Goal: Transaction & Acquisition: Purchase product/service

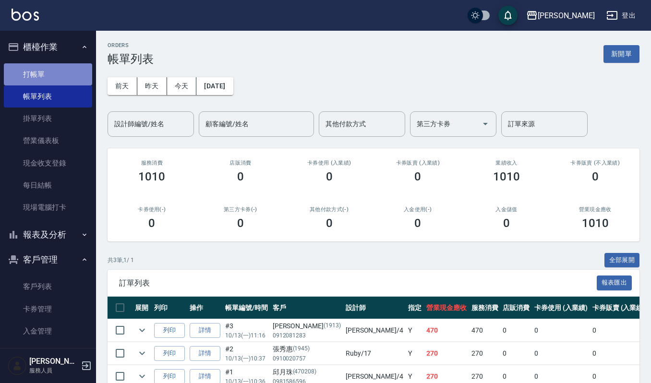
click at [50, 70] on link "打帳單" at bounding box center [48, 74] width 88 height 22
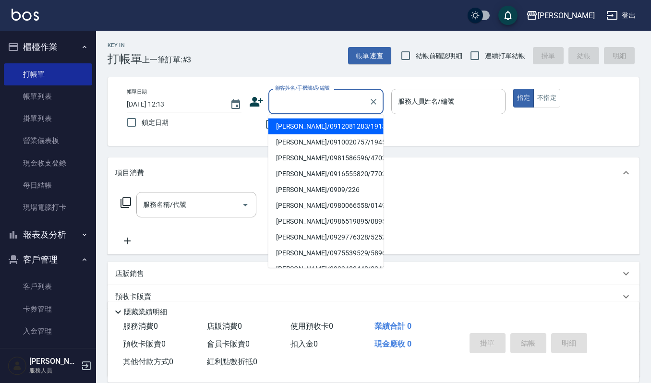
click at [339, 102] on input "顧客姓名/手機號碼/編號" at bounding box center [319, 101] width 92 height 17
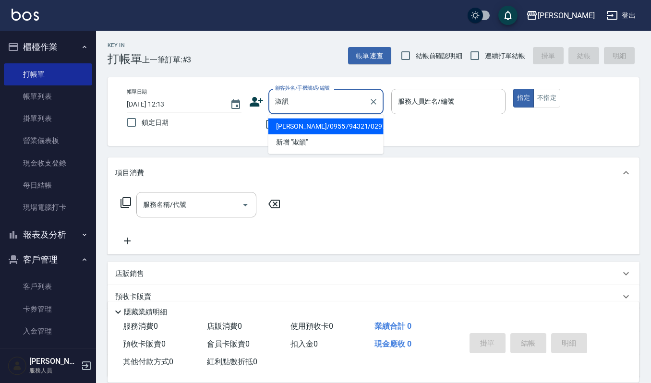
click at [358, 124] on li "[PERSON_NAME]/0955794321/02974" at bounding box center [325, 127] width 115 height 16
type input "[PERSON_NAME]/0955794321/02974"
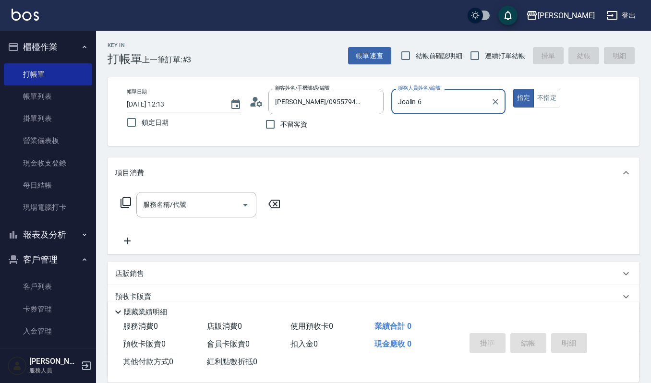
type input "Joalin-6"
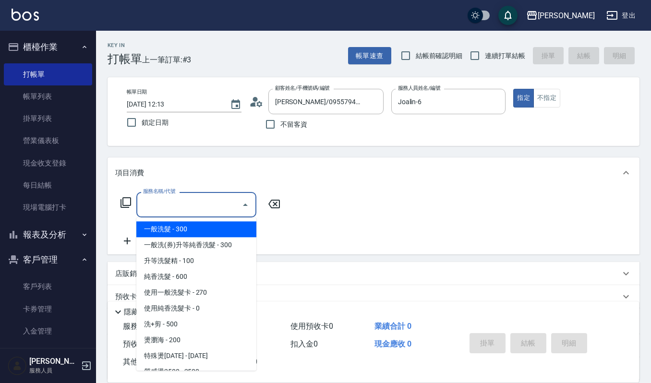
click at [193, 199] on input "服務名稱/代號" at bounding box center [189, 204] width 97 height 17
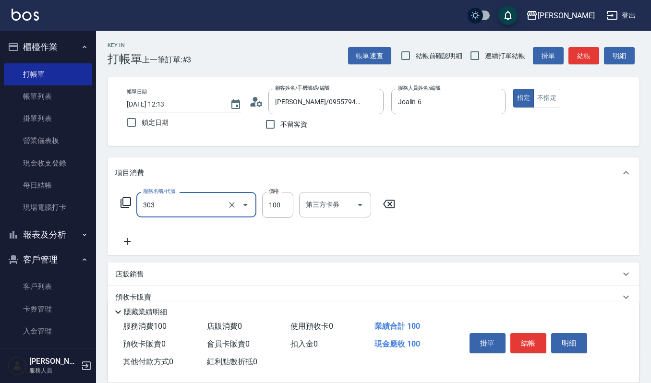
type input "修瀏海(303)"
type input "50"
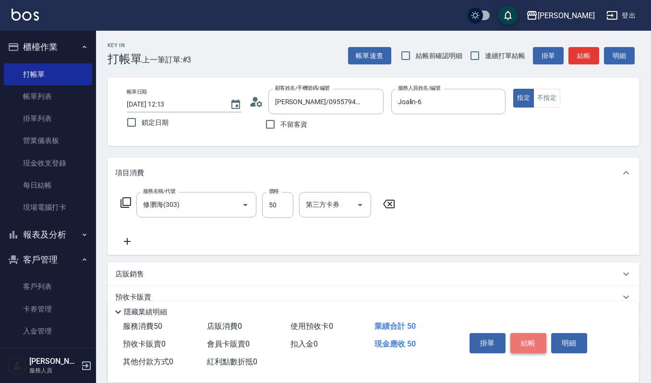
click at [524, 337] on button "結帳" at bounding box center [529, 343] width 36 height 20
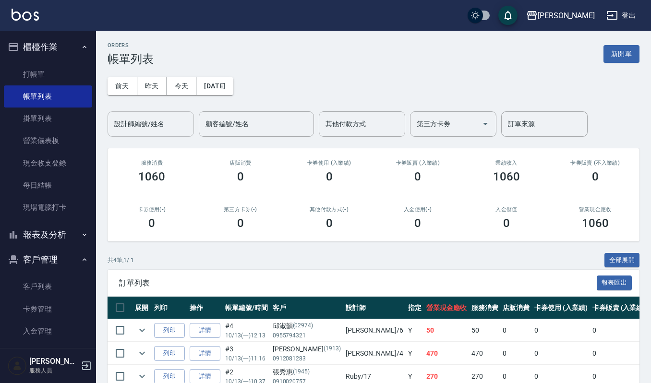
click at [169, 123] on input "設計師編號/姓名" at bounding box center [151, 124] width 78 height 17
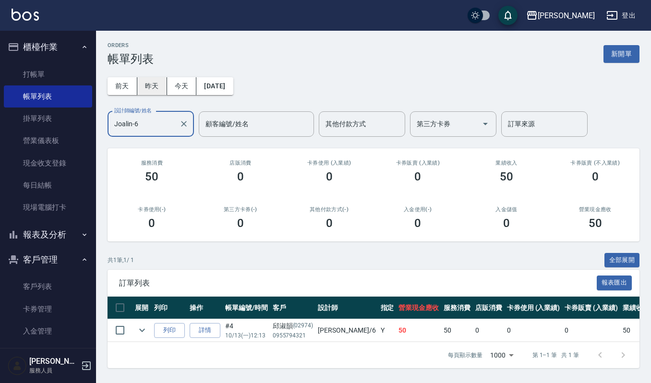
type input "Joalin-6"
click at [158, 86] on button "昨天" at bounding box center [152, 86] width 30 height 18
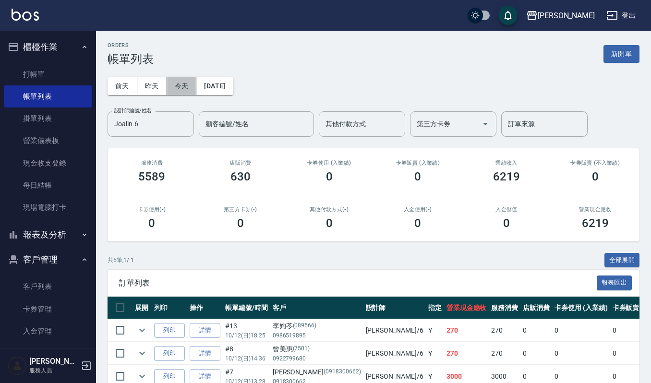
drag, startPoint x: 185, startPoint y: 87, endPoint x: 104, endPoint y: 52, distance: 87.8
click at [184, 87] on button "今天" at bounding box center [182, 86] width 30 height 18
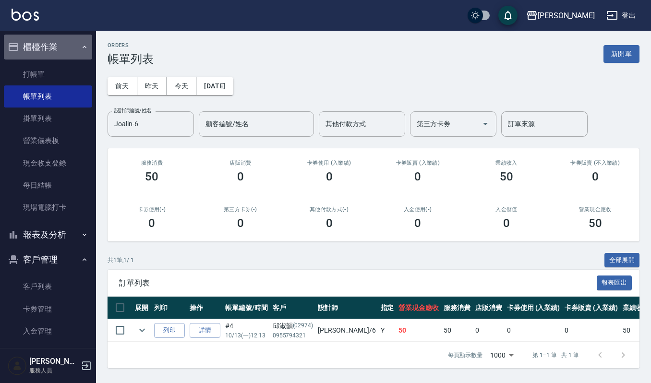
click at [57, 45] on button "櫃檯作業" at bounding box center [48, 47] width 88 height 25
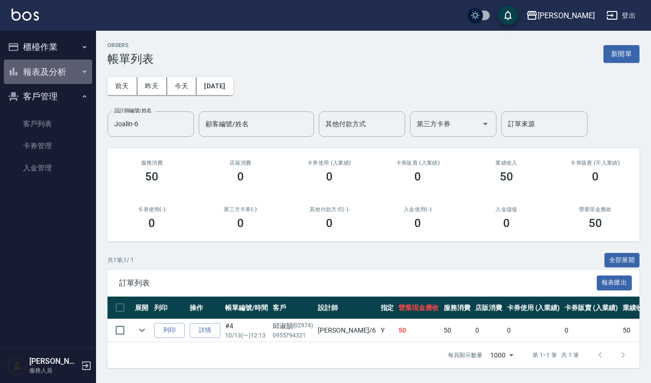
drag, startPoint x: 61, startPoint y: 71, endPoint x: 41, endPoint y: 112, distance: 45.5
click at [61, 71] on button "報表及分析" at bounding box center [48, 72] width 88 height 25
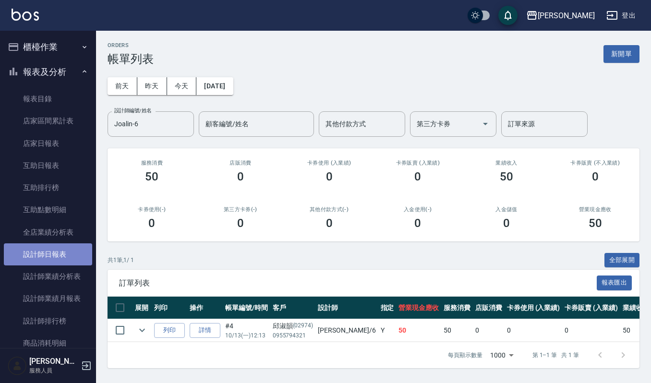
click at [58, 261] on link "設計師日報表" at bounding box center [48, 255] width 88 height 22
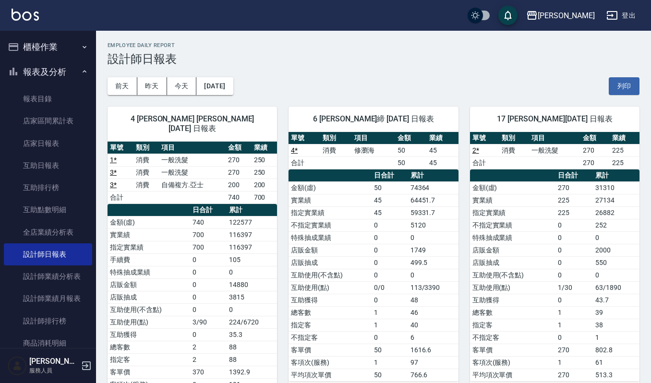
click at [61, 49] on button "櫃檯作業" at bounding box center [48, 47] width 88 height 25
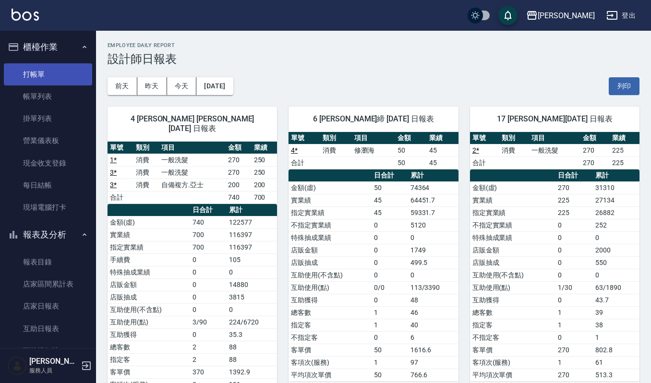
click at [62, 85] on link "打帳單" at bounding box center [48, 74] width 88 height 22
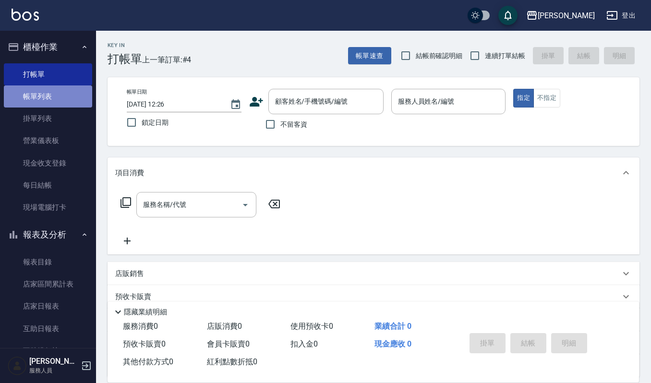
click at [66, 98] on link "帳單列表" at bounding box center [48, 96] width 88 height 22
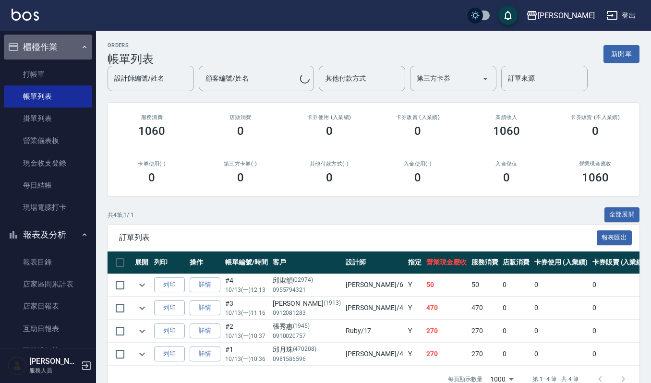
click at [81, 48] on icon "button" at bounding box center [85, 47] width 8 height 8
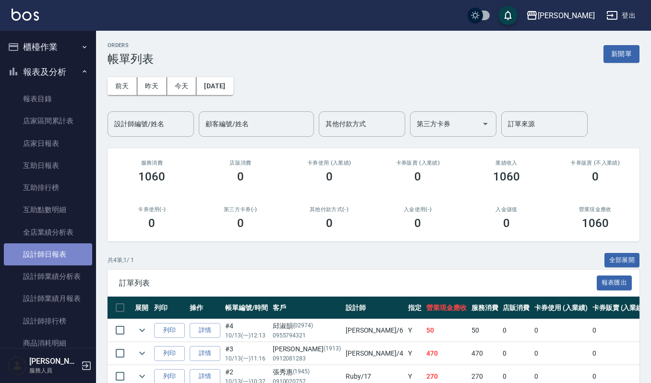
click at [66, 250] on link "設計師日報表" at bounding box center [48, 255] width 88 height 22
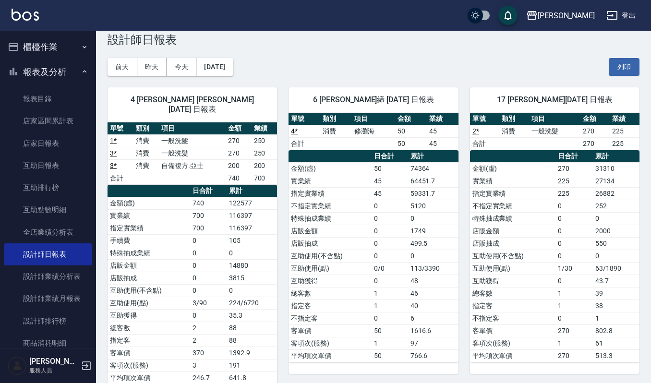
scroll to position [37, 0]
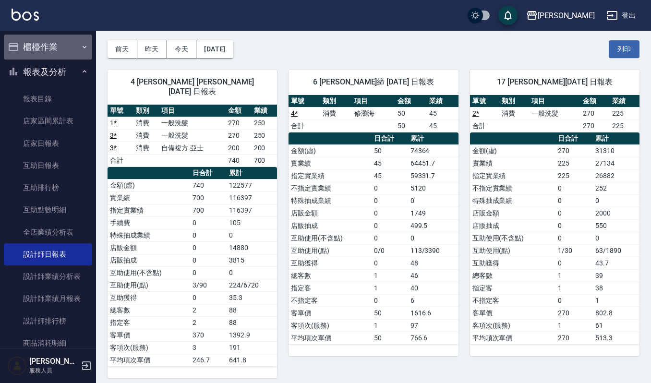
click at [67, 51] on button "櫃檯作業" at bounding box center [48, 47] width 88 height 25
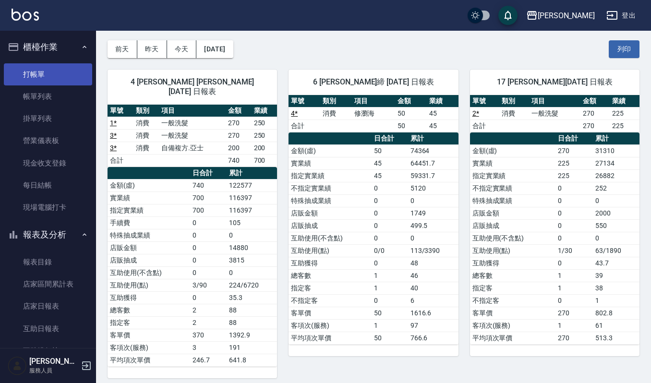
click at [72, 72] on link "打帳單" at bounding box center [48, 74] width 88 height 22
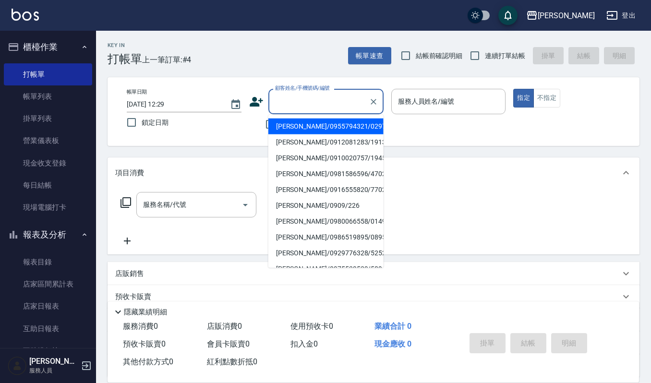
click at [335, 99] on input "顧客姓名/手機號碼/編號" at bounding box center [319, 101] width 92 height 17
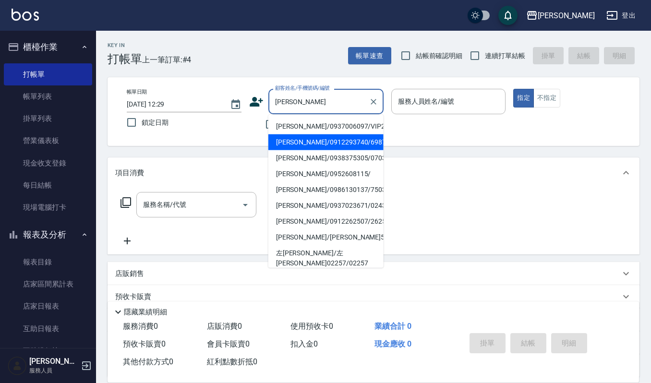
click at [341, 140] on li "[PERSON_NAME]/0912293740/6987" at bounding box center [325, 142] width 115 height 16
type input "[PERSON_NAME]/0912293740/6987"
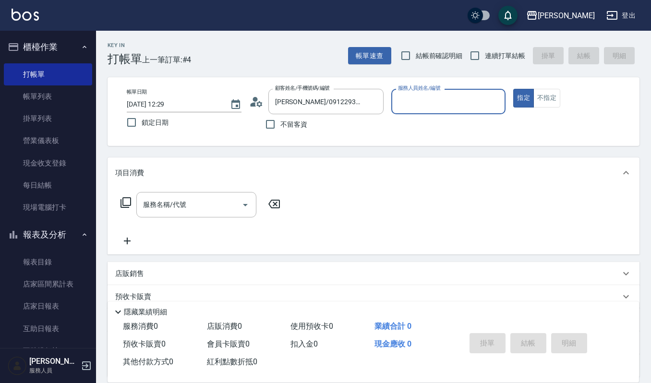
type input "[PERSON_NAME]-4"
click at [168, 191] on div "服務名稱/代號 服務名稱/代號" at bounding box center [374, 221] width 532 height 66
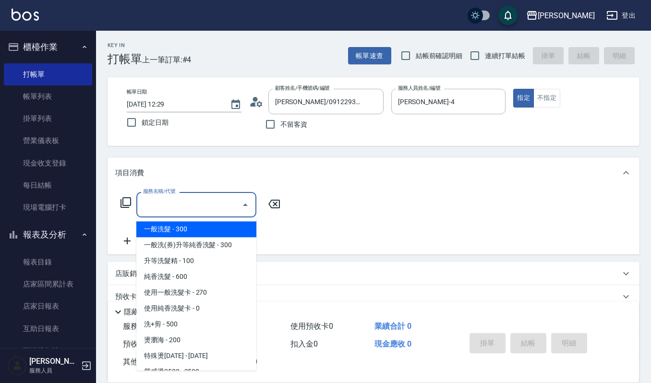
click at [169, 205] on input "服務名稱/代號" at bounding box center [189, 204] width 97 height 17
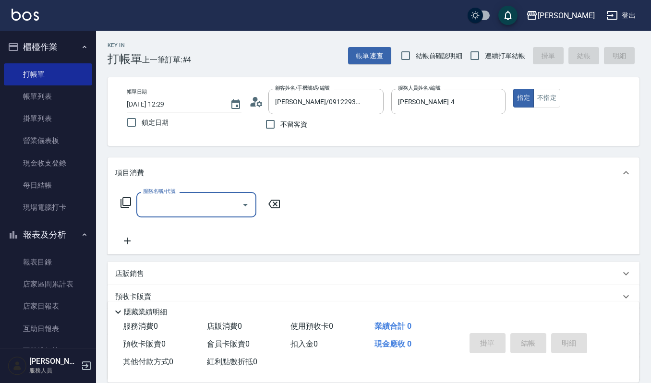
click at [191, 206] on input "服務名稱/代號" at bounding box center [189, 204] width 97 height 17
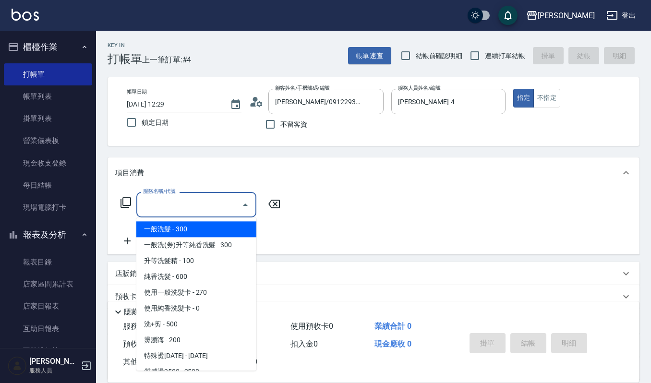
click at [192, 206] on input "服務名稱/代號" at bounding box center [189, 204] width 97 height 17
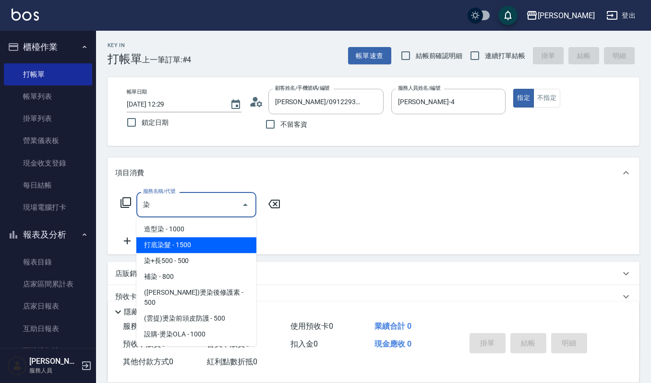
click at [181, 244] on span "打底染髮 - 1500" at bounding box center [196, 245] width 120 height 16
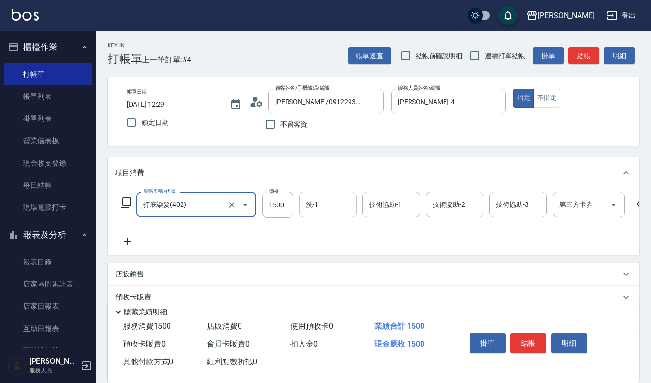
click at [318, 195] on div "洗-1" at bounding box center [328, 204] width 58 height 25
type input "打底染髮(402)"
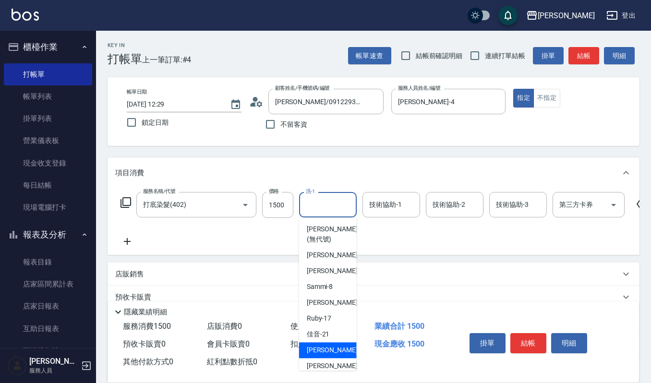
click at [327, 351] on span "[PERSON_NAME] -22" at bounding box center [337, 350] width 61 height 10
type input "宜芳-22"
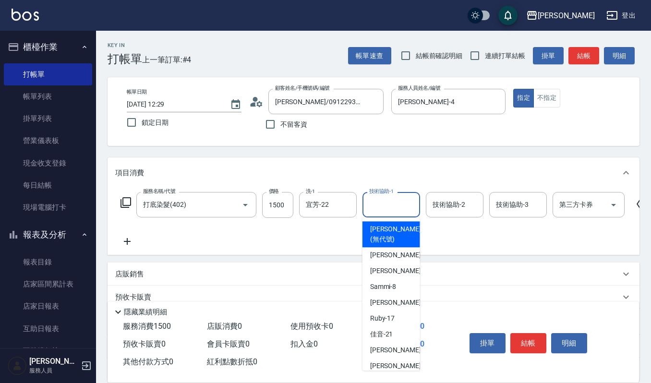
click at [392, 205] on input "技術協助-1" at bounding box center [391, 204] width 49 height 17
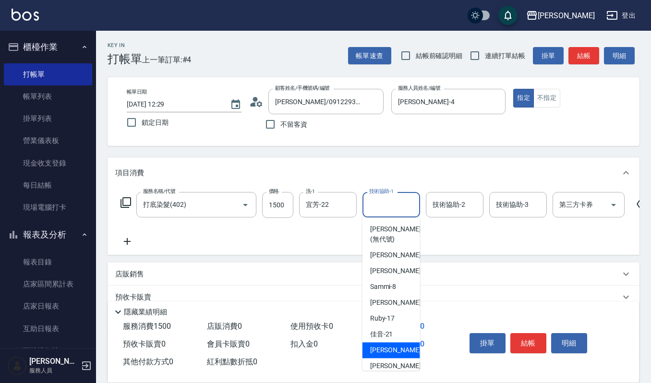
click at [393, 348] on div "[PERSON_NAME] -22" at bounding box center [392, 350] width 58 height 16
type input "宜芳-22"
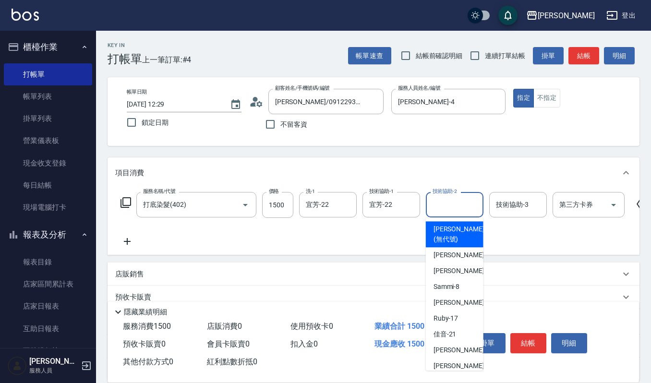
click at [471, 201] on input "技術協助-2" at bounding box center [454, 204] width 49 height 17
click at [469, 250] on div "[PERSON_NAME] -4" at bounding box center [455, 255] width 58 height 16
type input "[PERSON_NAME]-4"
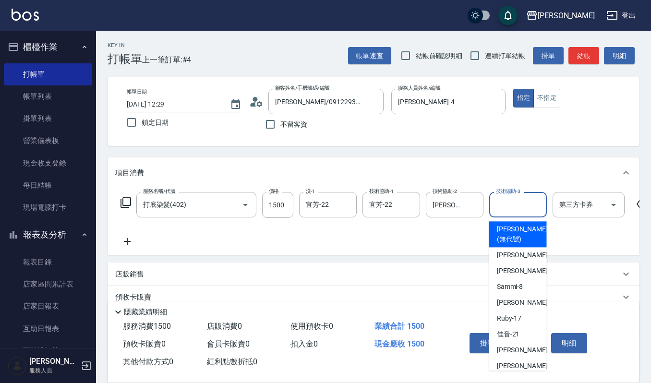
click at [509, 204] on input "技術協助-3" at bounding box center [518, 204] width 49 height 17
click at [506, 246] on div "[PERSON_NAME] (無代號)" at bounding box center [518, 234] width 58 height 26
click at [520, 204] on input "[PERSON_NAME](無代號)" at bounding box center [511, 204] width 35 height 17
click at [515, 256] on span "[PERSON_NAME] -4" at bounding box center [525, 255] width 57 height 10
type input "[PERSON_NAME]-4"
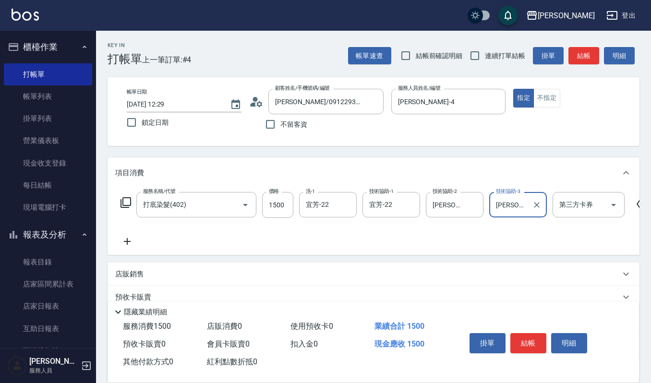
click at [127, 241] on icon at bounding box center [127, 241] width 7 height 7
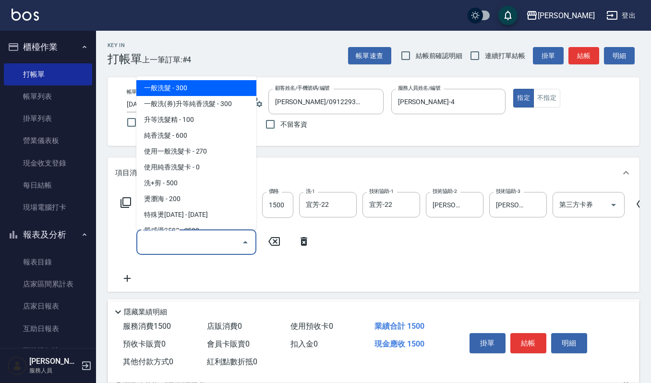
click at [160, 244] on input "服務名稱/代號" at bounding box center [189, 242] width 97 height 17
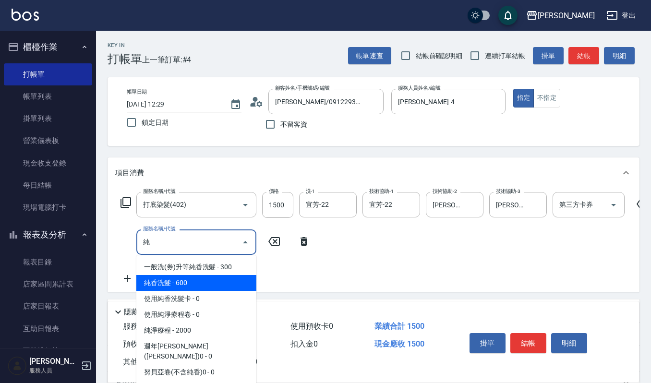
click at [158, 279] on span "純香洗髮 - 600" at bounding box center [196, 283] width 120 height 16
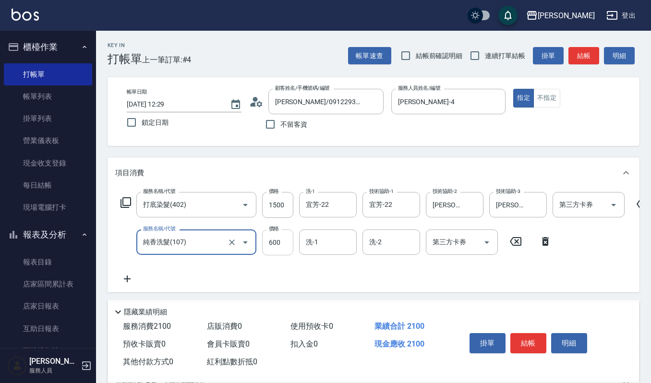
type input "純香洗髮(107)"
click at [281, 241] on input "600" at bounding box center [277, 243] width 31 height 26
type input "5500"
click at [333, 247] on input "洗-1" at bounding box center [328, 242] width 49 height 17
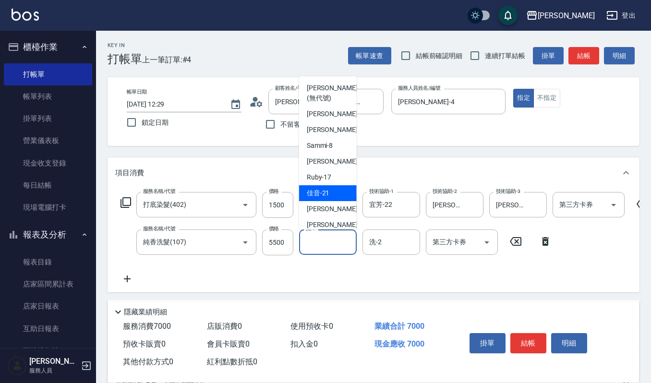
click at [325, 185] on div "佳音 -21" at bounding box center [328, 193] width 58 height 16
type input "佳音-21"
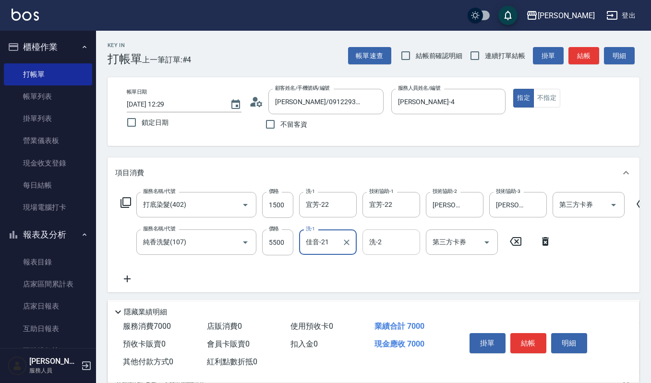
click at [391, 238] on input "洗-2" at bounding box center [391, 242] width 49 height 17
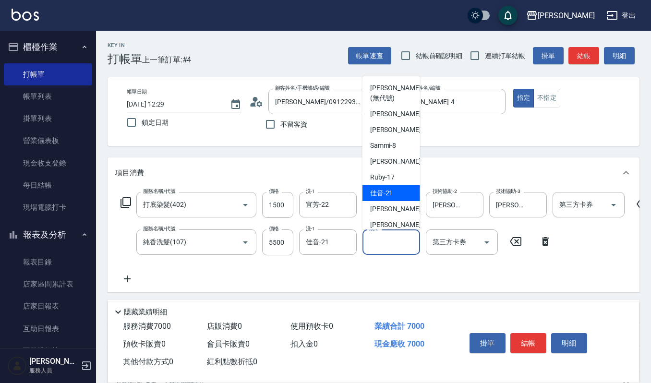
click at [387, 195] on span "佳音 -21" at bounding box center [381, 193] width 23 height 10
type input "佳音-21"
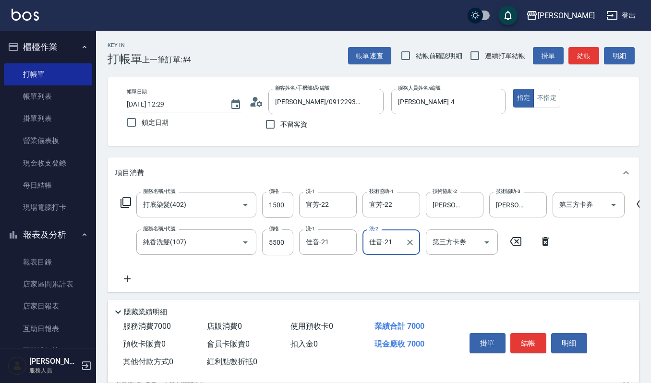
click at [123, 277] on icon at bounding box center [127, 279] width 24 height 12
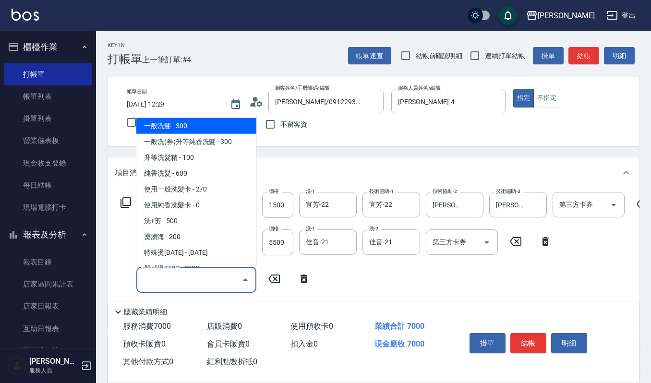
click at [152, 276] on input "服務名稱/代號" at bounding box center [189, 279] width 97 height 17
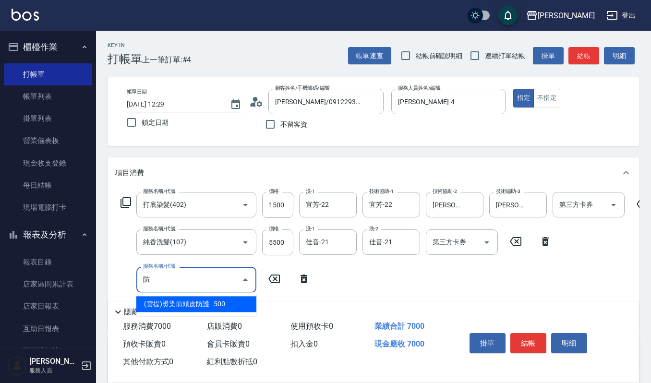
click at [200, 306] on span "(雲提)燙染前頭皮防護 - 500" at bounding box center [196, 304] width 120 height 16
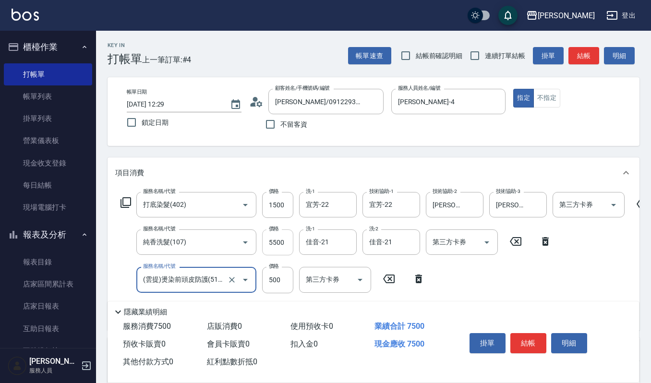
type input "(雲提)燙染前頭皮防護(518)"
click at [283, 243] on input "5500" at bounding box center [277, 243] width 31 height 26
click at [283, 245] on input "5500" at bounding box center [277, 243] width 31 height 26
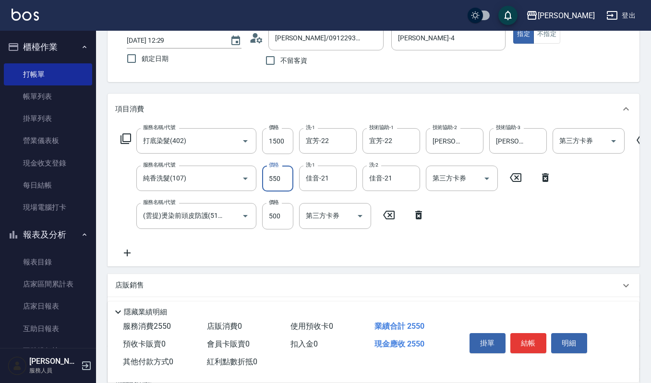
scroll to position [128, 0]
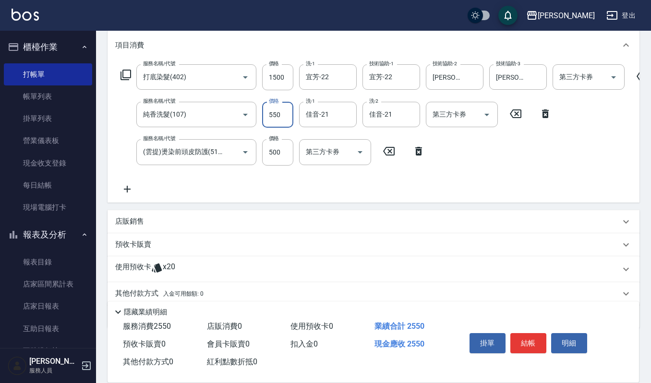
type input "550"
click at [131, 191] on icon at bounding box center [127, 189] width 24 height 12
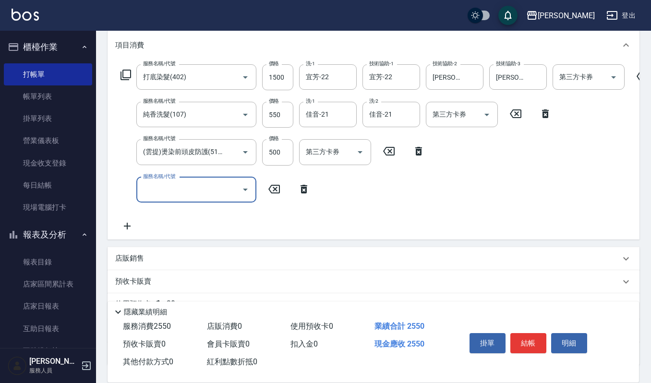
scroll to position [0, 0]
click at [164, 191] on input "服務名稱/代號" at bounding box center [189, 190] width 97 height 17
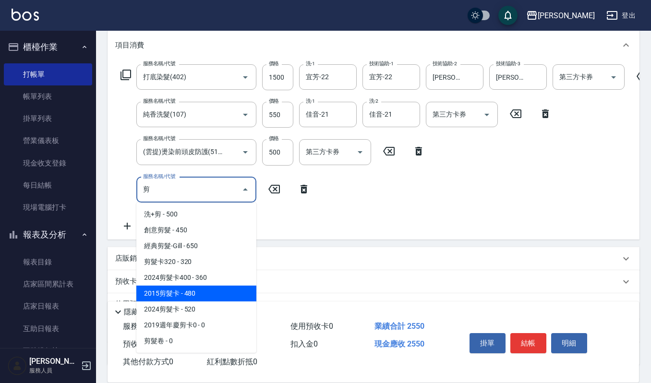
click at [215, 289] on span "2015剪髮卡 - 480" at bounding box center [196, 294] width 120 height 16
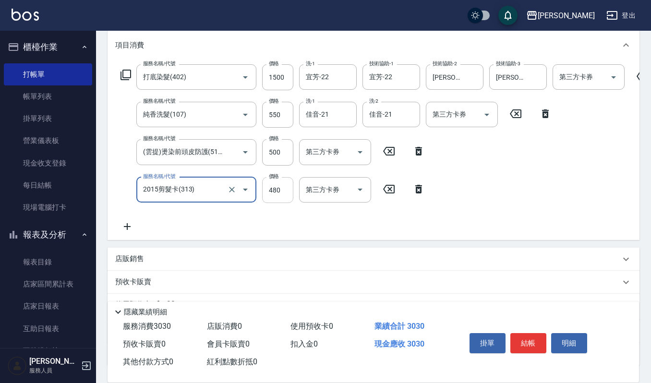
type input "2015剪髮卡(313)"
click at [280, 185] on input "480" at bounding box center [277, 190] width 31 height 26
click at [223, 189] on input "2015剪髮卡(313)" at bounding box center [183, 190] width 85 height 17
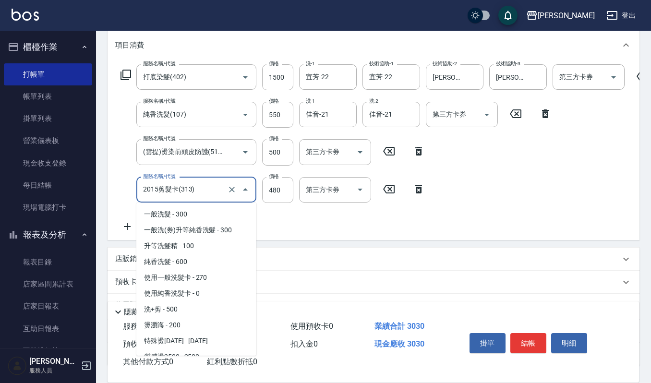
click at [206, 187] on input "2015剪髮卡(313)" at bounding box center [183, 190] width 85 height 17
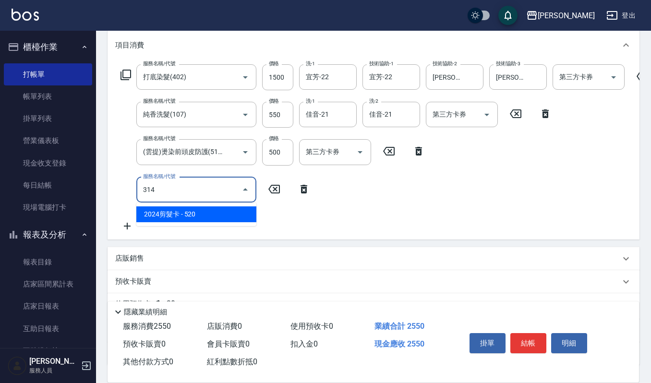
click at [179, 217] on span "2024剪髮卡 - 520" at bounding box center [196, 215] width 120 height 16
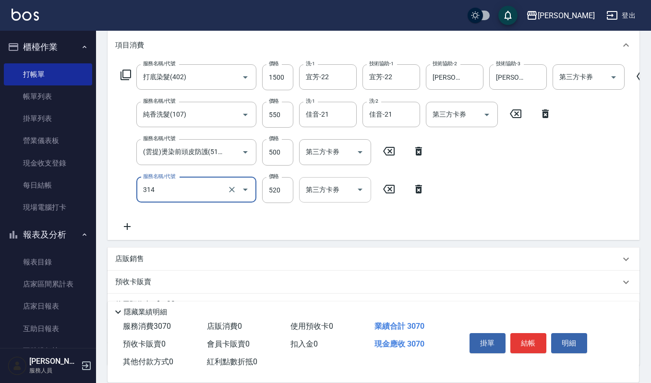
type input "2024剪髮卡(314)"
click at [319, 192] on input "第三方卡券" at bounding box center [328, 190] width 49 height 17
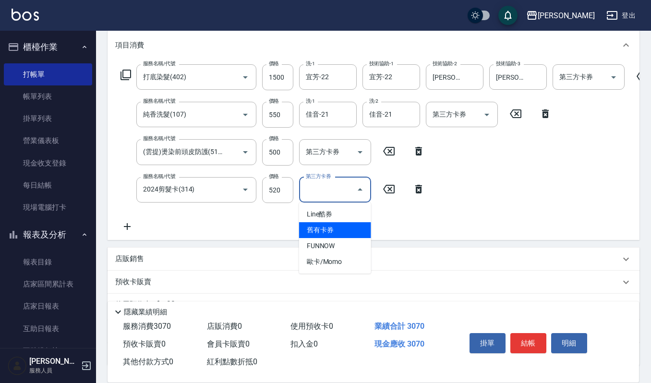
click at [323, 228] on span "舊有卡券" at bounding box center [335, 230] width 72 height 16
type input "舊有卡券"
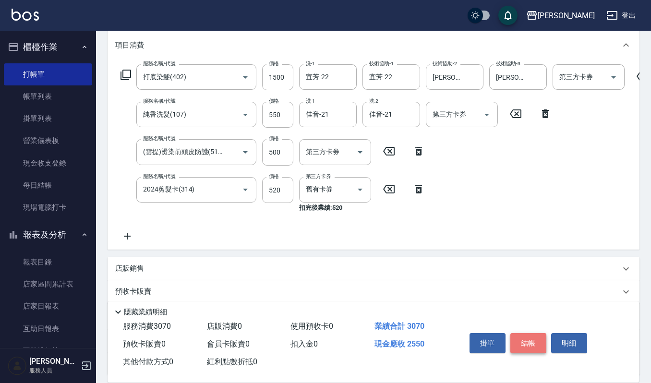
click at [529, 344] on button "結帳" at bounding box center [529, 343] width 36 height 20
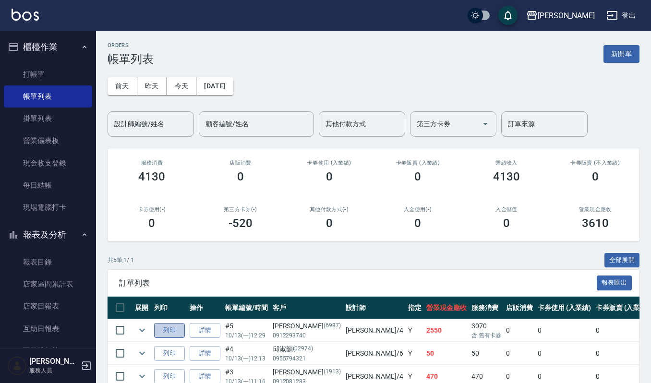
click at [166, 332] on button "列印" at bounding box center [169, 330] width 31 height 15
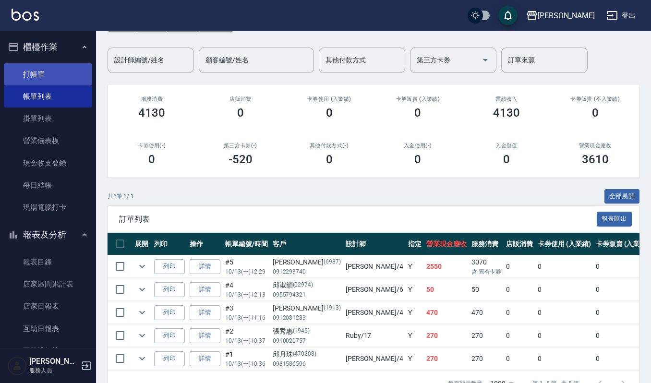
click at [38, 72] on link "打帳單" at bounding box center [48, 74] width 88 height 22
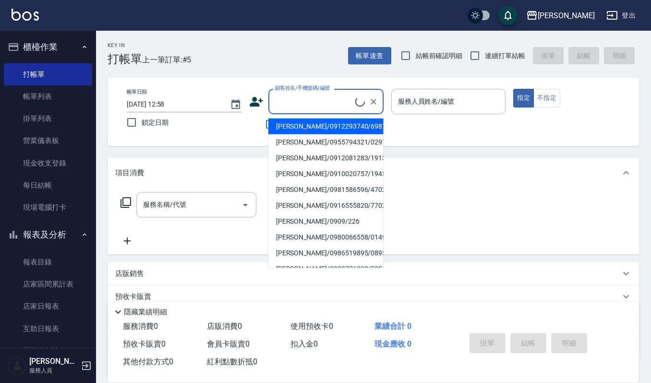
click at [302, 98] on input "顧客姓名/手機號碼/編號" at bounding box center [314, 101] width 83 height 17
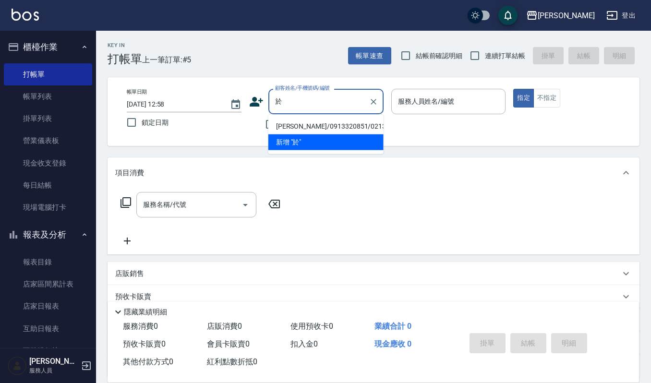
type input "魚"
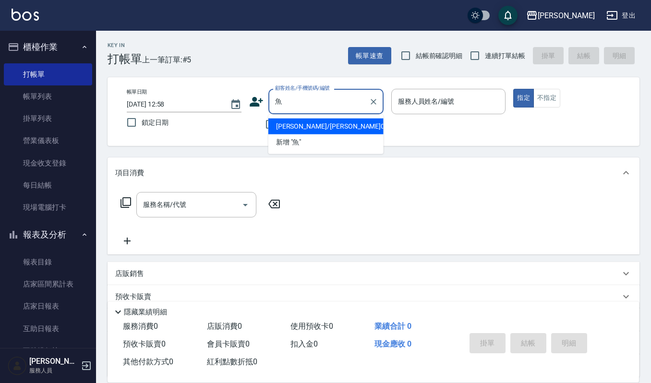
click at [305, 106] on input "魚" at bounding box center [319, 101] width 92 height 17
type input "淋雨雨"
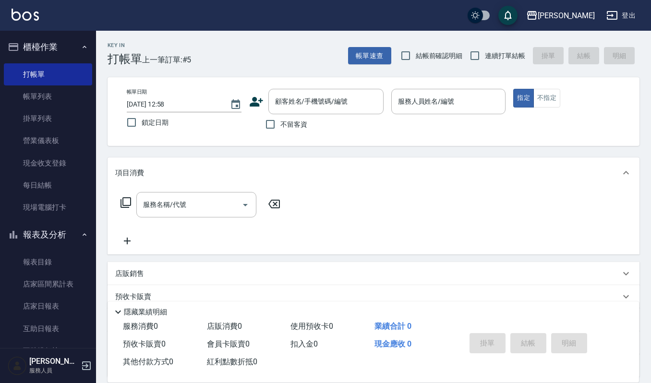
click at [435, 138] on div "帳單日期 [DATE] 12:58 鎖定日期 顧客姓名/手機號碼/編號 顧客姓名/手機號碼/編號 不留客資 服務人員姓名/編號 服務人員姓名/編號 指定 不指定" at bounding box center [374, 111] width 532 height 69
click at [321, 102] on input "顧客姓名/手機號碼/編號" at bounding box center [319, 101] width 92 height 17
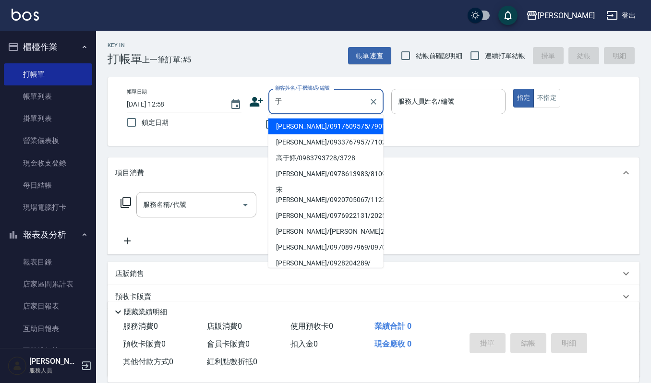
click at [289, 129] on li "[PERSON_NAME]/0917609575/7901182" at bounding box center [325, 127] width 115 height 16
type input "[PERSON_NAME]/0917609575/7901182"
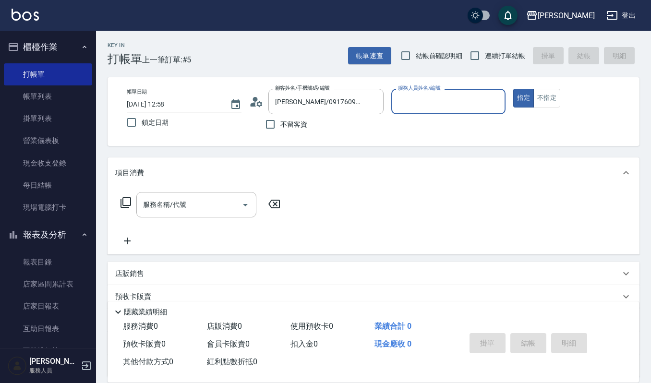
click at [414, 94] on input "服務人員姓名/編號" at bounding box center [449, 101] width 106 height 17
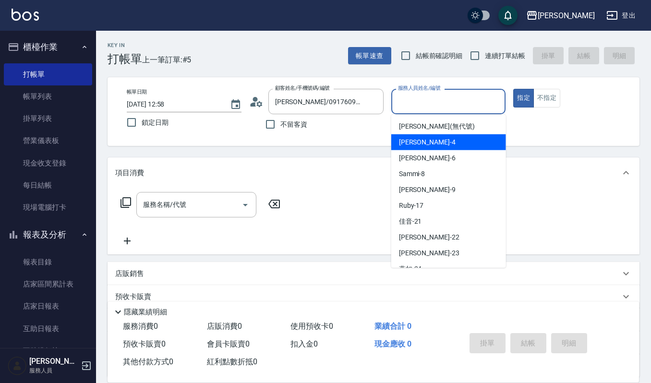
click at [426, 142] on div "[PERSON_NAME] -4" at bounding box center [448, 142] width 115 height 16
type input "[PERSON_NAME]-4"
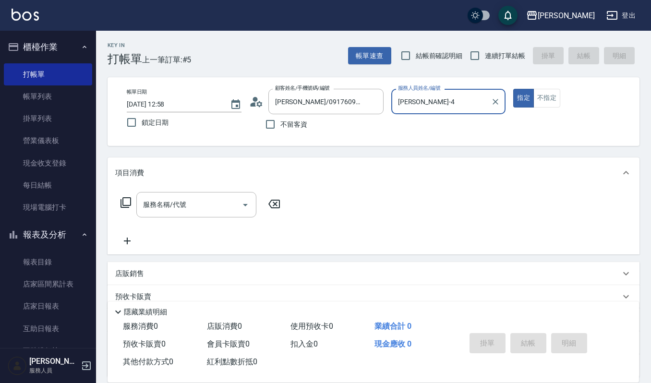
click at [180, 207] on input "服務名稱/代號" at bounding box center [189, 204] width 97 height 17
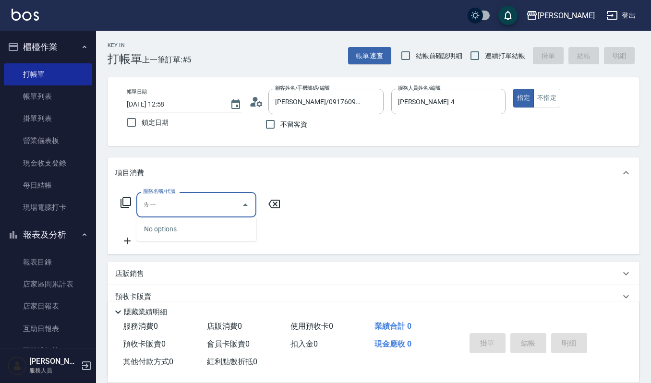
type input "[PERSON_NAME]"
click at [287, 219] on div "服務名稱/代號 服務名稱/代號" at bounding box center [374, 221] width 532 height 66
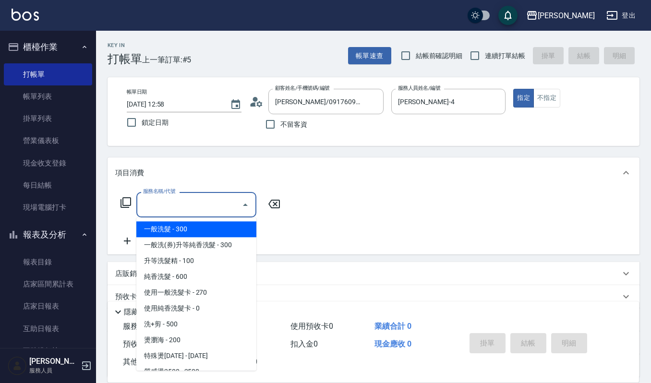
click at [185, 198] on input "服務名稱/代號" at bounding box center [189, 204] width 97 height 17
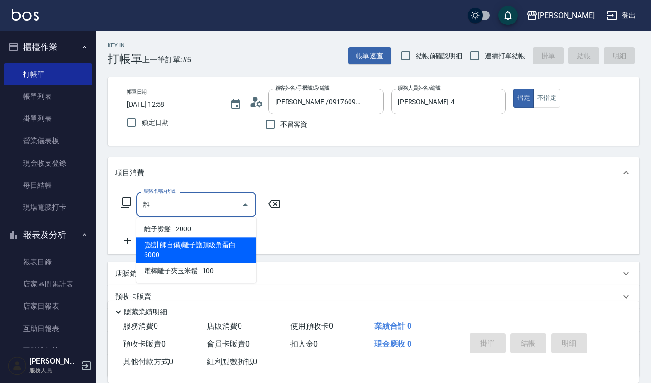
click at [179, 250] on span "(設計師自備)離子護頂級角蛋白 - 6000" at bounding box center [196, 250] width 120 height 26
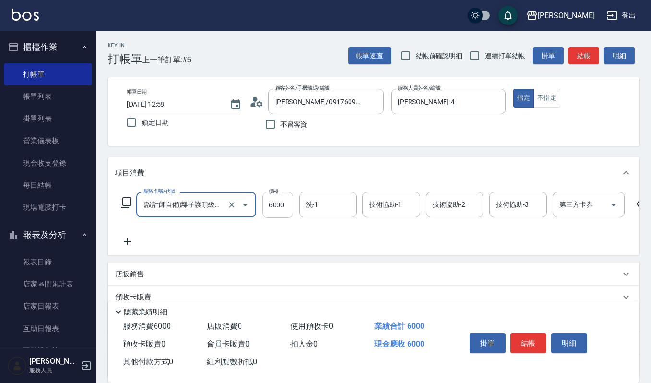
type input "(設計師自備)離子護頂級角蛋白(578)"
click at [283, 202] on input "6000" at bounding box center [277, 205] width 31 height 26
type input "2500"
click at [129, 241] on icon at bounding box center [127, 242] width 24 height 12
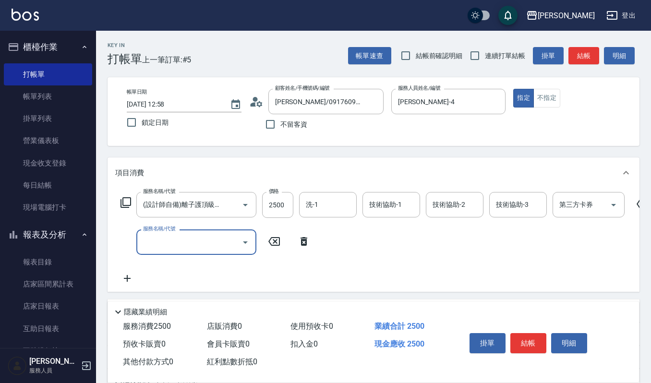
click at [161, 241] on input "服務名稱/代號" at bounding box center [189, 242] width 97 height 17
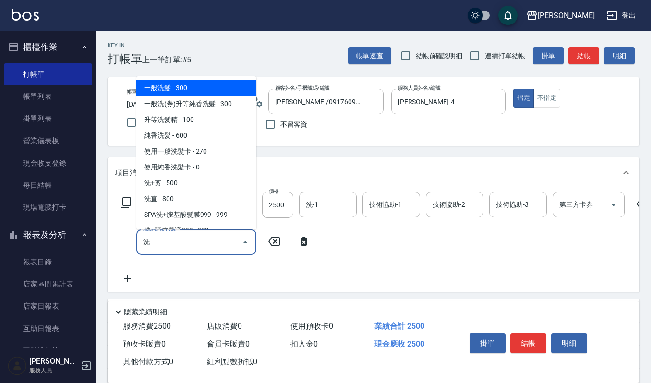
click at [207, 84] on span "一般洗髮 - 300" at bounding box center [196, 88] width 120 height 16
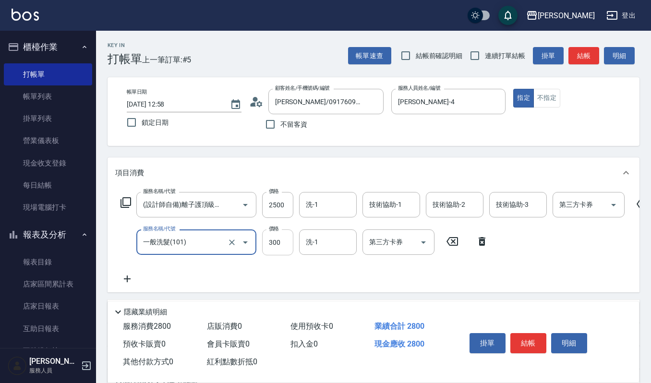
type input "一般洗髮(101)"
click at [285, 241] on input "300" at bounding box center [277, 243] width 31 height 26
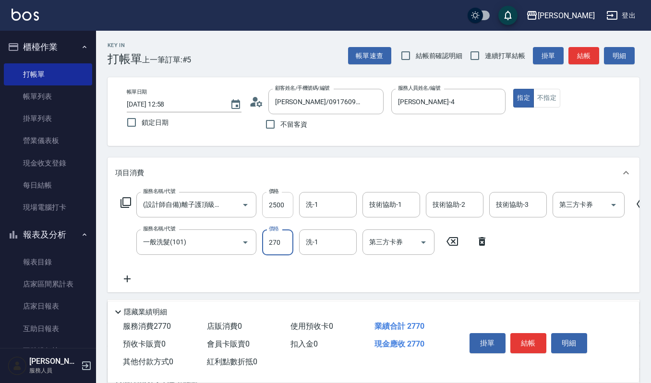
type input "270"
click at [287, 202] on input "2500" at bounding box center [277, 205] width 31 height 26
type input "2600"
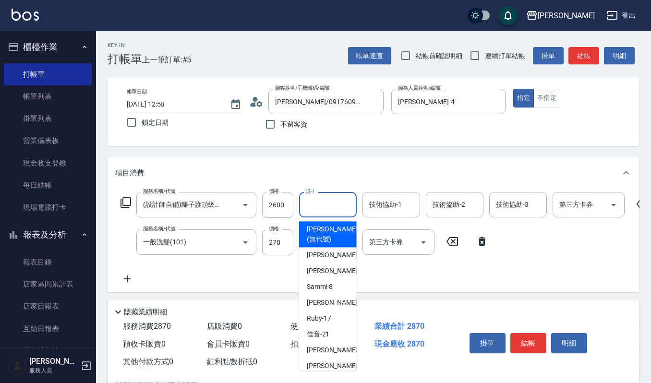
click at [332, 198] on input "洗-1" at bounding box center [328, 204] width 49 height 17
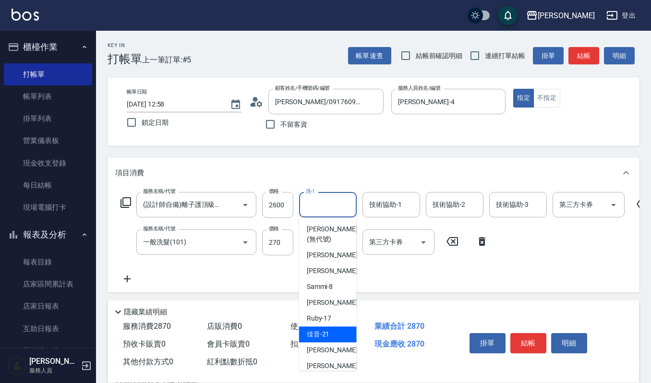
click at [333, 333] on div "佳音 -21" at bounding box center [328, 335] width 58 height 16
type input "佳音-21"
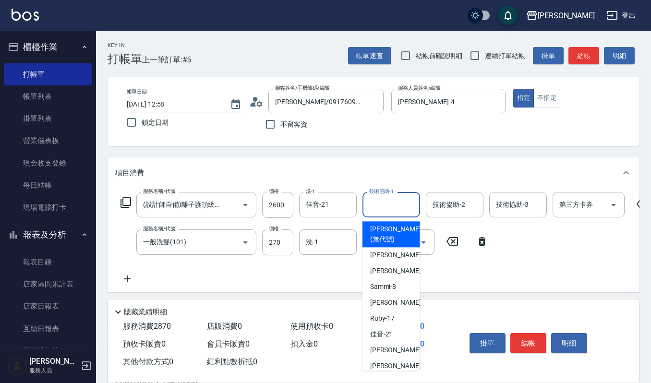
click at [398, 208] on input "技術協助-1" at bounding box center [391, 204] width 49 height 17
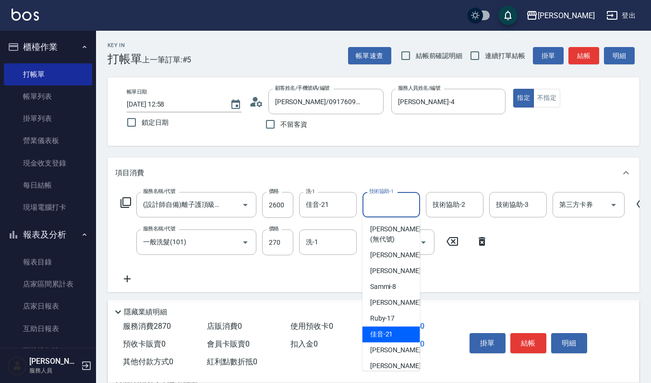
click at [397, 335] on div "佳音 -21" at bounding box center [392, 335] width 58 height 16
type input "佳音-21"
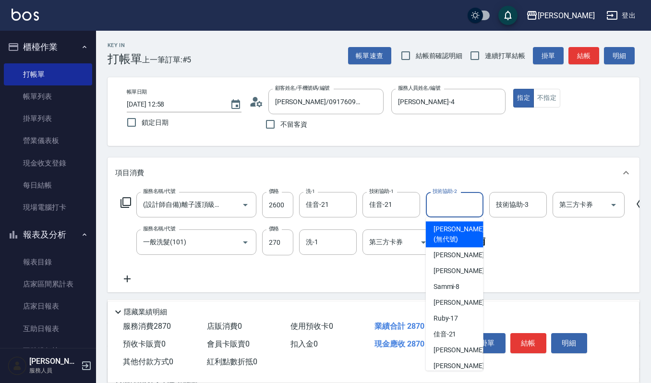
click at [454, 207] on input "技術協助-2" at bounding box center [454, 204] width 49 height 17
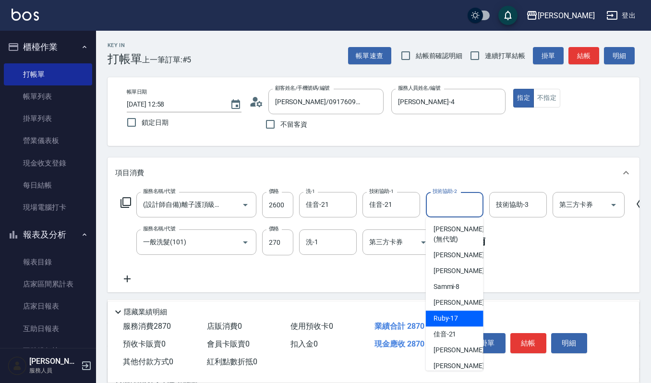
click at [451, 319] on span "Ruby -17" at bounding box center [446, 319] width 25 height 10
type input "Ruby-17"
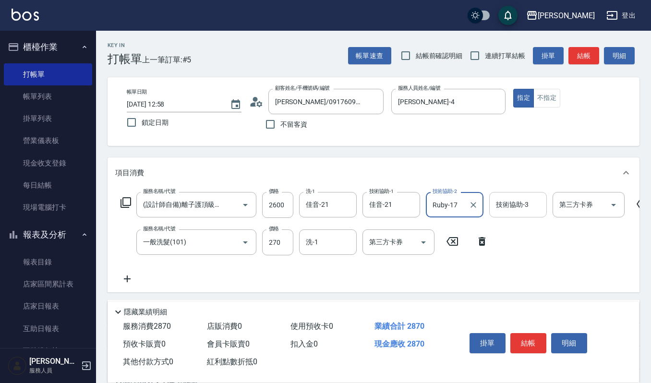
click at [504, 206] on input "技術協助-3" at bounding box center [518, 204] width 49 height 17
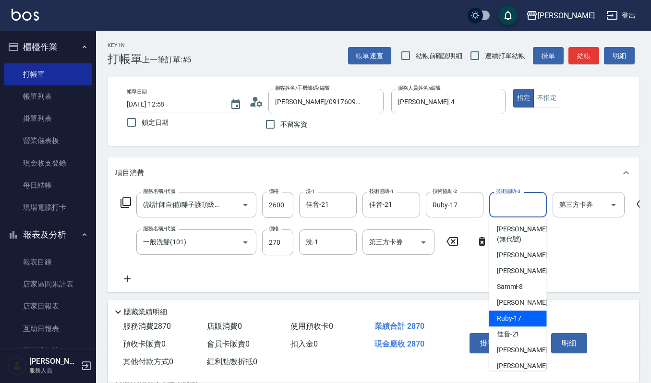
click at [514, 318] on span "Ruby -17" at bounding box center [509, 319] width 25 height 10
type input "Ruby-17"
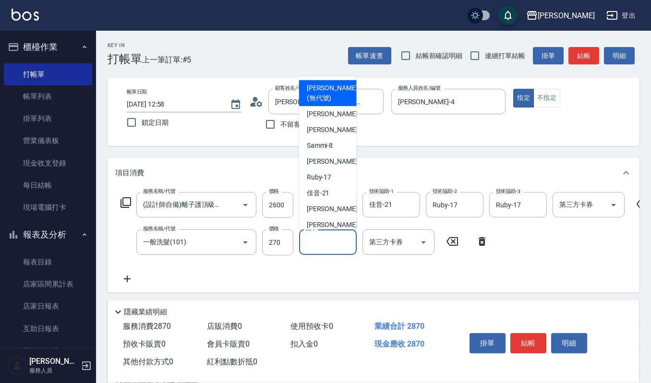
click at [323, 242] on input "洗-1" at bounding box center [328, 242] width 49 height 17
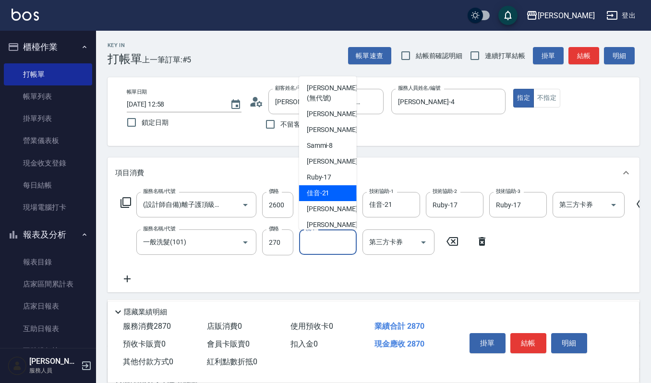
click at [339, 194] on div "佳音 -21" at bounding box center [328, 193] width 58 height 16
type input "佳音-21"
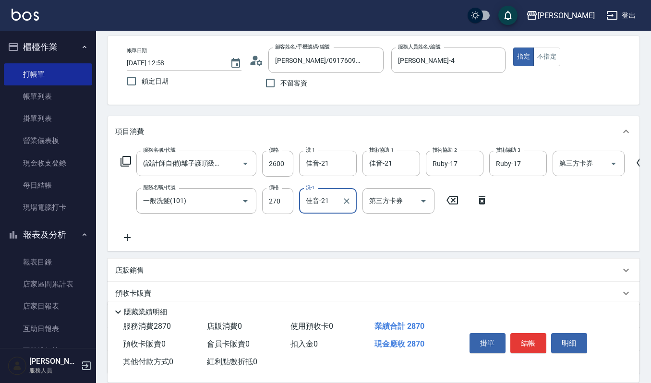
scroll to position [64, 0]
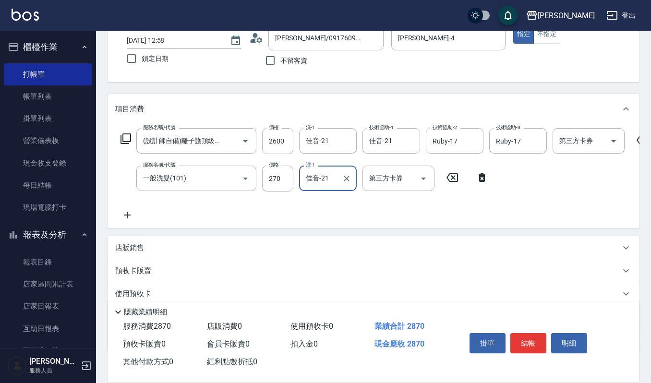
drag, startPoint x: 283, startPoint y: 137, endPoint x: 286, endPoint y: 158, distance: 20.4
click at [286, 158] on div "服務名稱/代號 (設計師自備)離子護頂級角蛋白(578) 服務名稱/代號 價格 2600 價格 洗-1 佳音-21 洗-1 技術協助-1 佳音-21 技術協助…" at bounding box center [384, 174] width 539 height 93
click at [287, 143] on input "2600" at bounding box center [277, 141] width 31 height 26
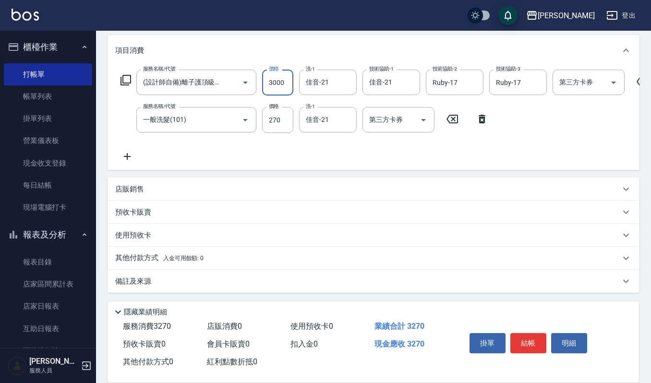
scroll to position [132, 0]
type input "3000"
click at [525, 347] on button "結帳" at bounding box center [529, 343] width 36 height 20
click at [525, 347] on div "掛單 結帳 明細" at bounding box center [528, 344] width 125 height 30
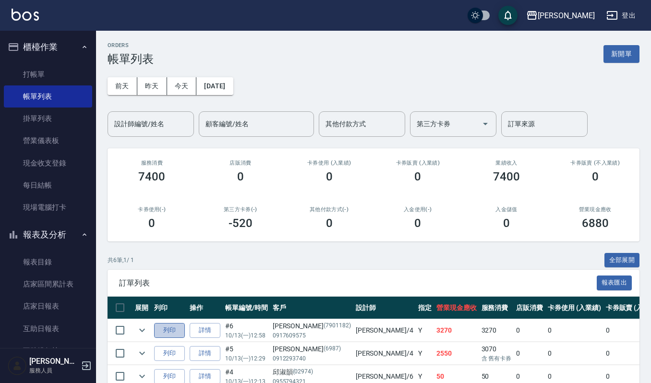
click at [175, 333] on button "列印" at bounding box center [169, 330] width 31 height 15
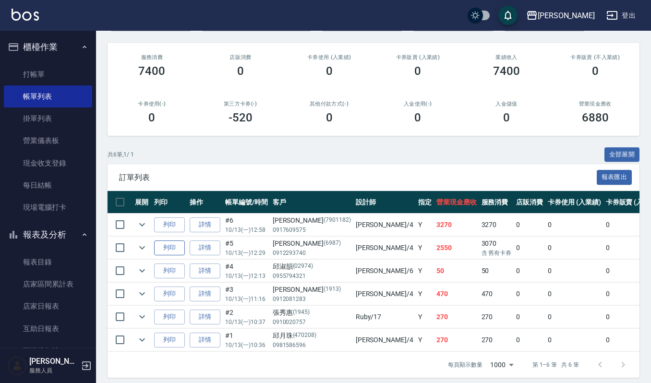
scroll to position [123, 0]
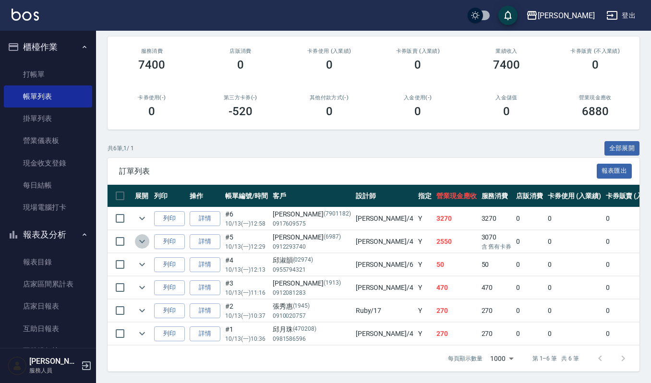
click at [137, 236] on icon "expand row" at bounding box center [142, 242] width 12 height 12
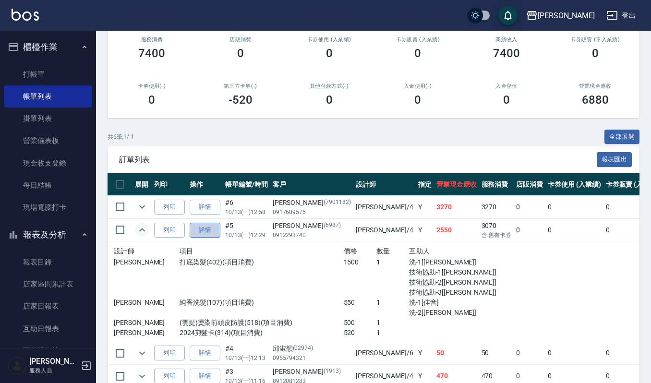
click at [210, 226] on link "詳情" at bounding box center [205, 230] width 31 height 15
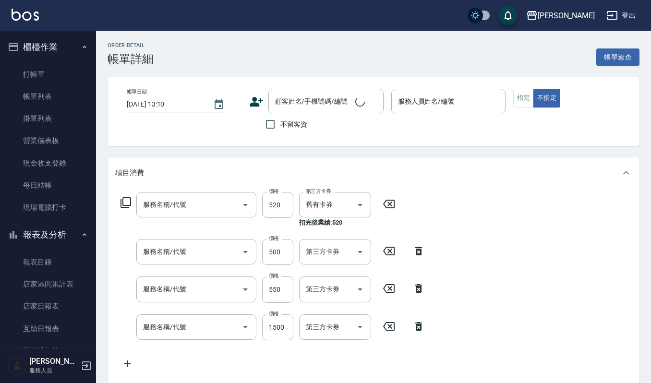
type input "2024剪髮卡(314)"
type input "(雲提)燙染前頭皮防護(518)"
type input "純香洗髮(107)"
type input "打底染髮(402)"
type input "[DATE] 12:29"
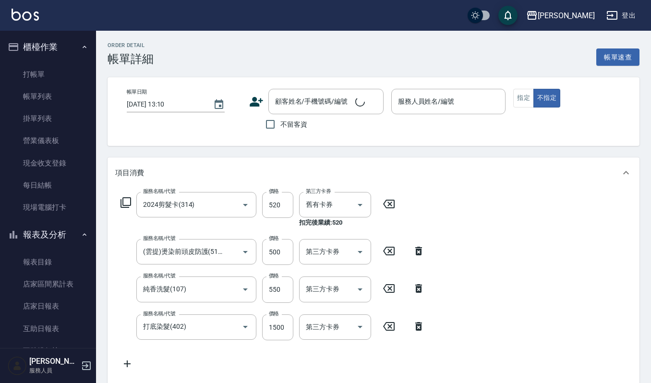
type input "[PERSON_NAME]-4"
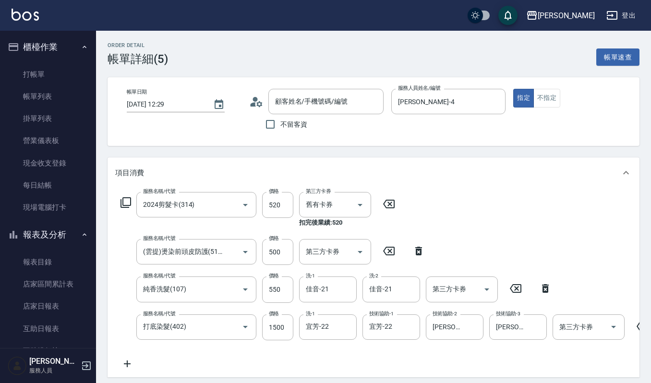
type input "[PERSON_NAME]/0912293740/6987"
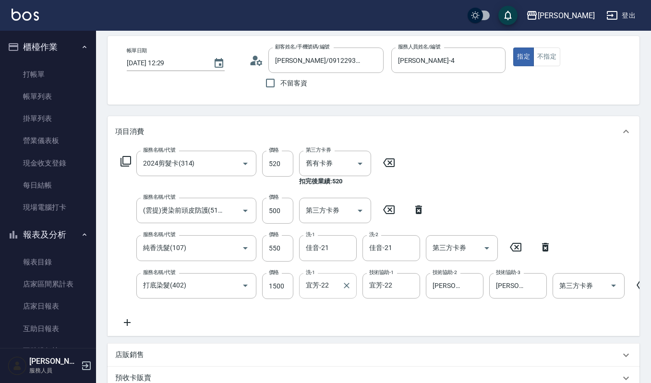
scroll to position [64, 0]
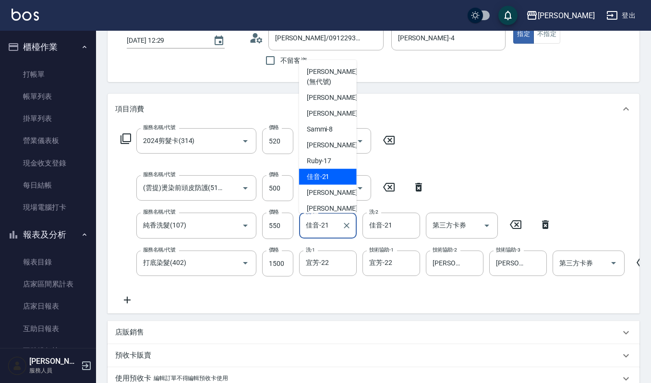
click at [331, 223] on input "佳音-21" at bounding box center [321, 225] width 35 height 17
click at [342, 193] on div "[PERSON_NAME] -22" at bounding box center [328, 192] width 58 height 16
type input "宜芳-22"
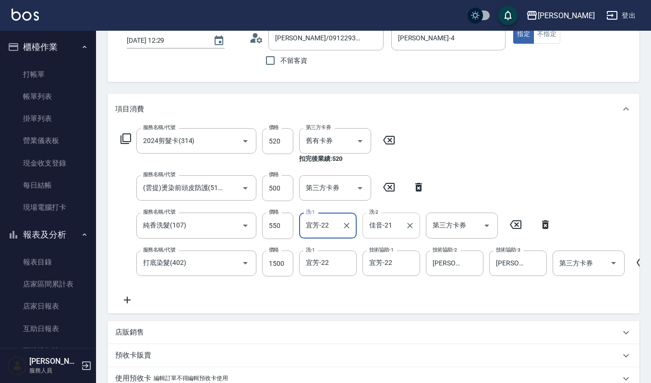
click at [392, 226] on input "佳音-21" at bounding box center [384, 225] width 35 height 17
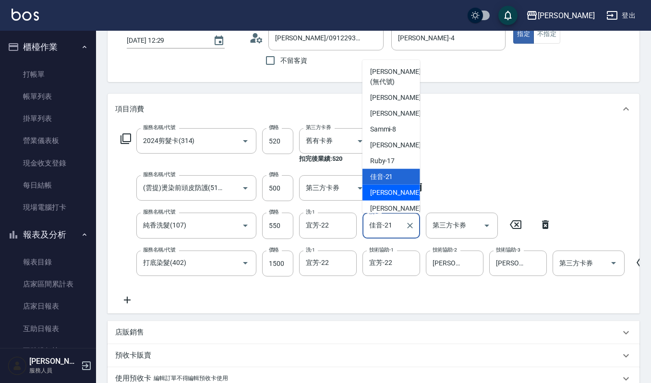
click at [394, 194] on div "[PERSON_NAME] -22" at bounding box center [392, 192] width 58 height 16
type input "宜芳-22"
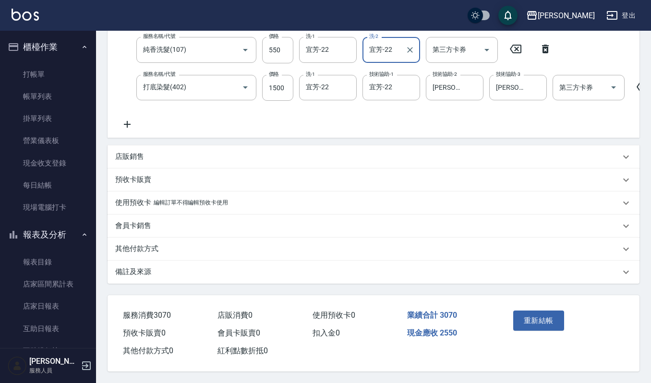
scroll to position [251, 0]
click at [543, 316] on button "重新結帳" at bounding box center [538, 321] width 51 height 20
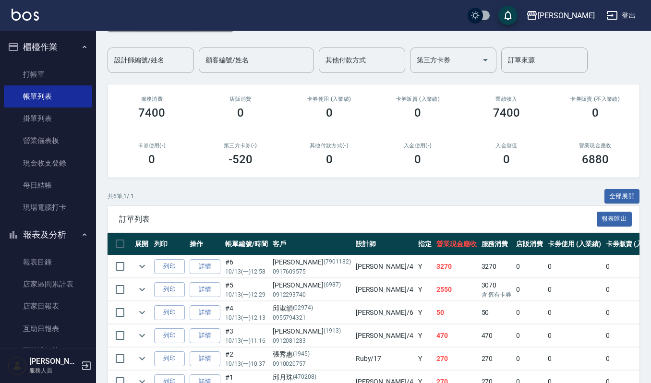
scroll to position [123, 0]
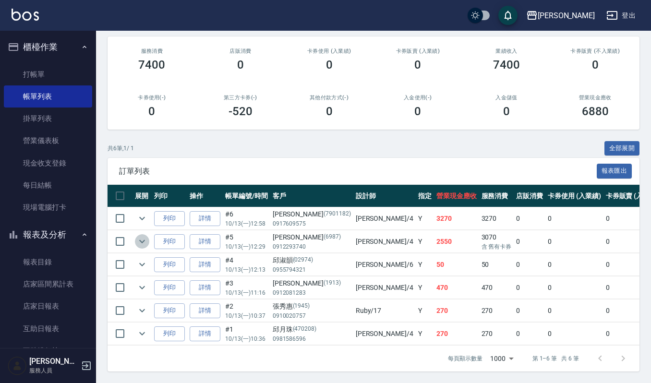
click at [143, 236] on icon "expand row" at bounding box center [142, 242] width 12 height 12
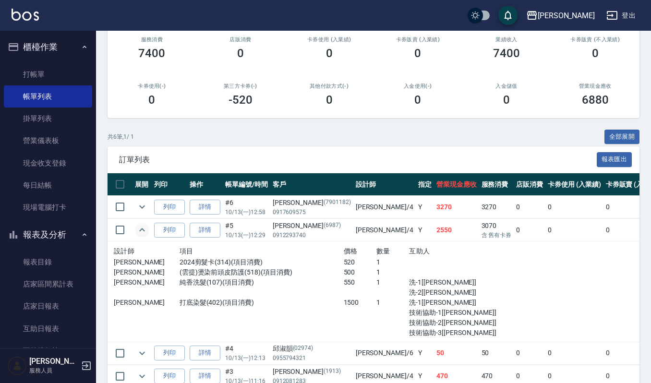
click at [143, 230] on icon "expand row" at bounding box center [142, 230] width 12 height 12
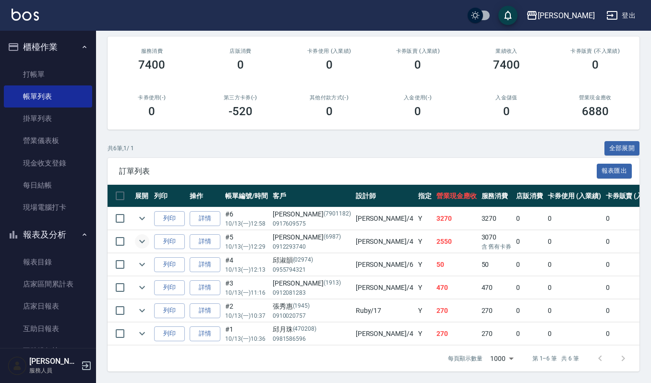
click at [204, 141] on div "共 6 筆, 1 / 1 全部展開" at bounding box center [374, 148] width 532 height 15
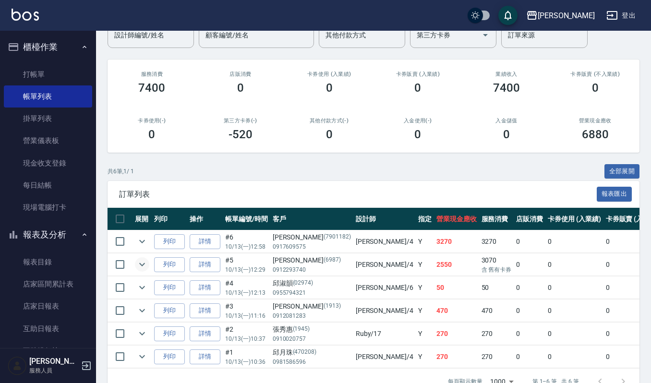
scroll to position [60, 0]
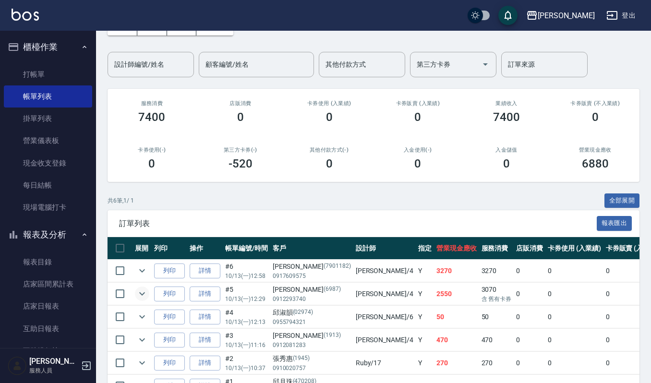
click at [222, 191] on div "ORDERS 帳單列表 新開單 [DATE] [DATE] [DATE] [DATE] 設計師編號/姓名 設計師編號/姓名 顧客編號/姓名 顧客編號/姓名 其…" at bounding box center [373, 203] width 555 height 464
click at [28, 77] on link "打帳單" at bounding box center [48, 74] width 88 height 22
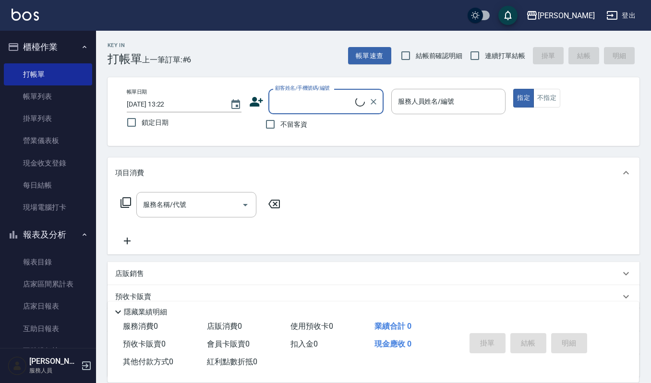
click at [282, 108] on input "顧客姓名/手機號碼/編號" at bounding box center [314, 101] width 83 height 17
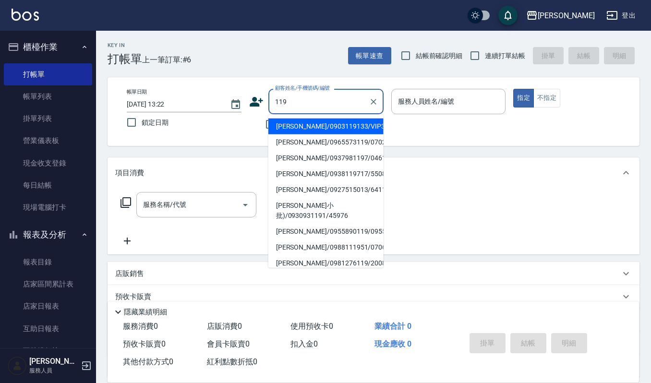
click at [302, 101] on input "119" at bounding box center [319, 101] width 92 height 17
type input "1"
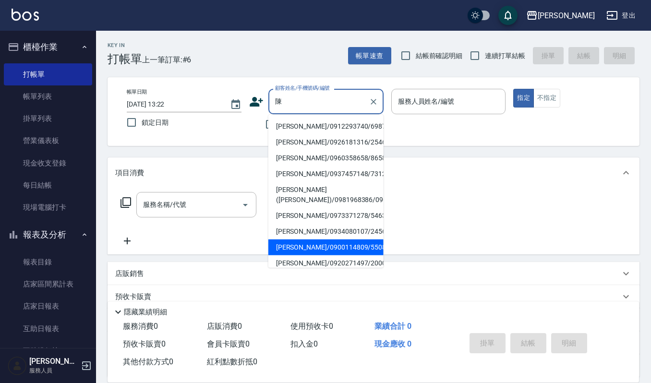
click at [317, 247] on li "[PERSON_NAME]/0900114809/550818" at bounding box center [325, 248] width 115 height 16
type input "[PERSON_NAME]/0900114809/550818"
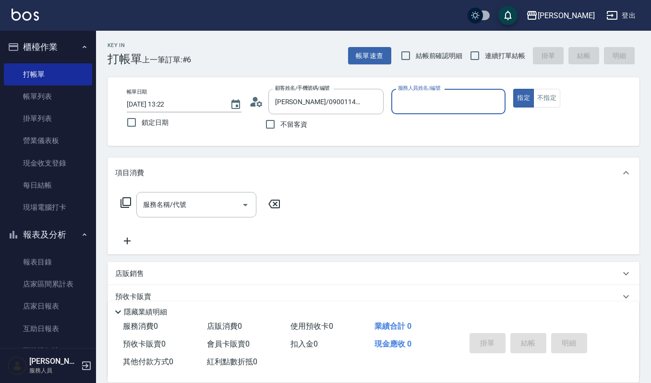
type input "Sammi-8"
click at [246, 202] on icon "Open" at bounding box center [246, 205] width 12 height 12
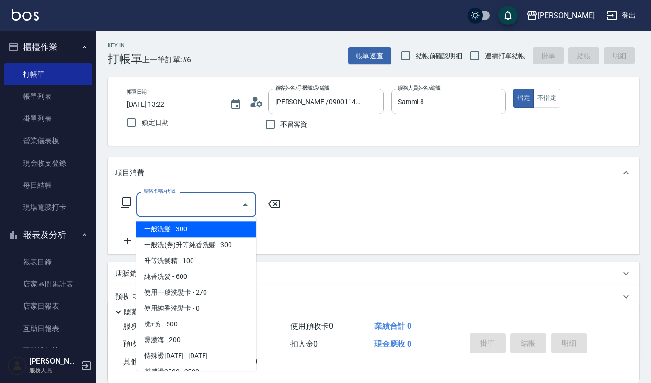
click at [189, 198] on input "服務名稱/代號" at bounding box center [189, 204] width 97 height 17
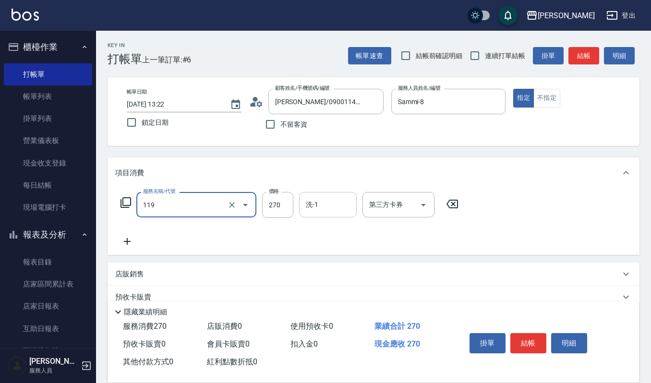
type input "使用一般洗髮卡(119)"
click at [341, 204] on input "洗-1" at bounding box center [328, 204] width 49 height 17
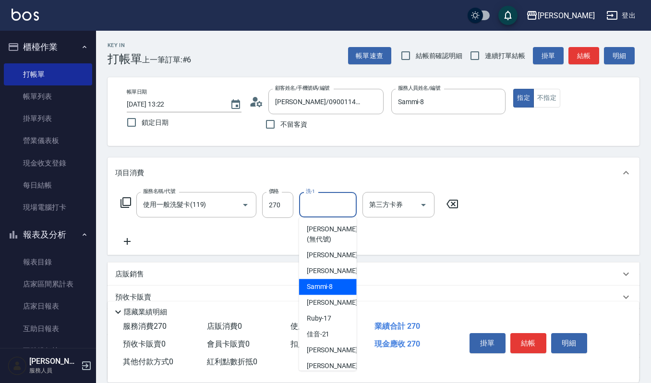
click at [308, 289] on span "Sammi -8" at bounding box center [320, 287] width 26 height 10
type input "Sammi-8"
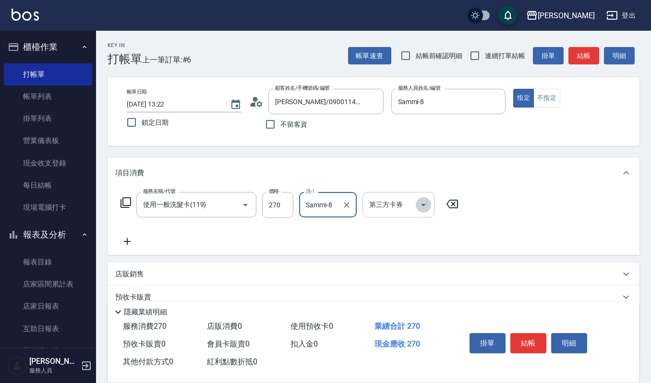
click at [425, 210] on icon "Open" at bounding box center [424, 205] width 12 height 12
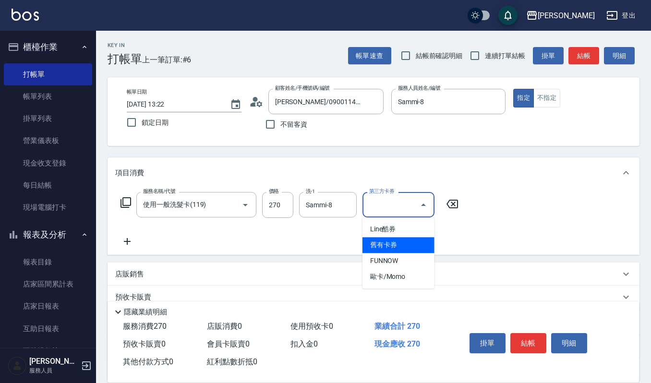
click at [421, 248] on span "舊有卡券" at bounding box center [399, 245] width 72 height 16
type input "舊有卡券"
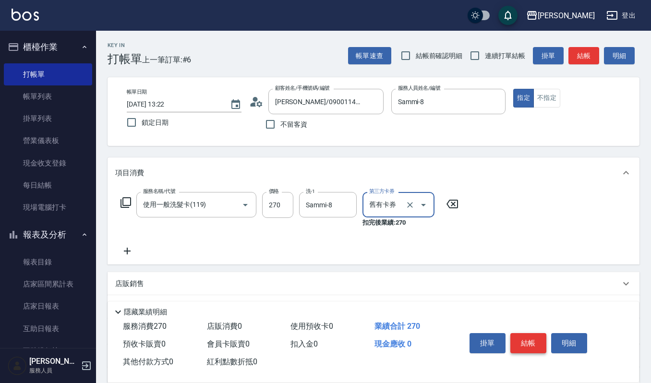
click at [530, 347] on button "結帳" at bounding box center [529, 343] width 36 height 20
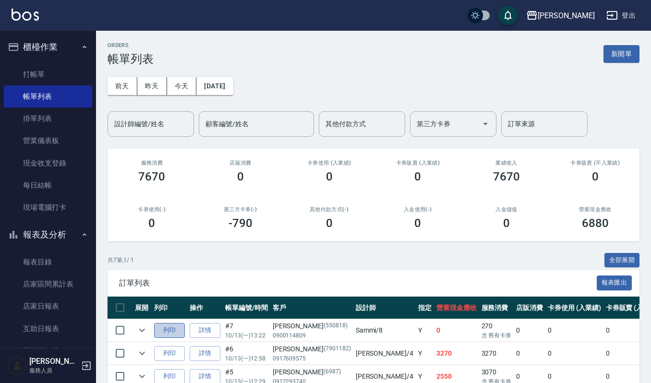
click at [171, 331] on button "列印" at bounding box center [169, 330] width 31 height 15
click at [34, 72] on link "打帳單" at bounding box center [48, 74] width 88 height 22
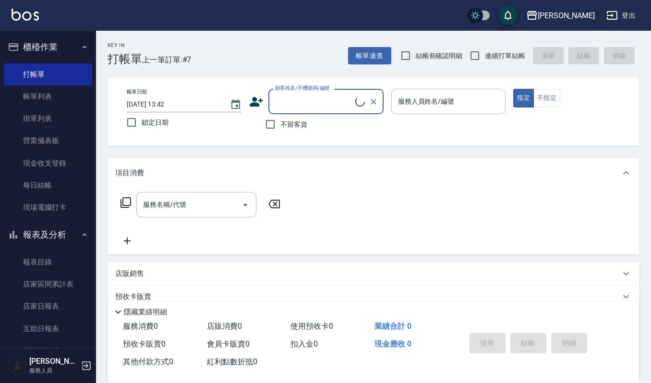
click at [281, 99] on input "顧客姓名/手機號碼/編號" at bounding box center [314, 101] width 83 height 17
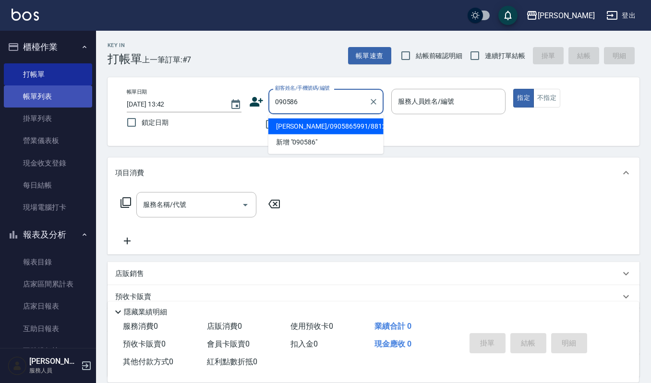
type input "090586"
click at [75, 100] on link "帳單列表" at bounding box center [48, 96] width 88 height 22
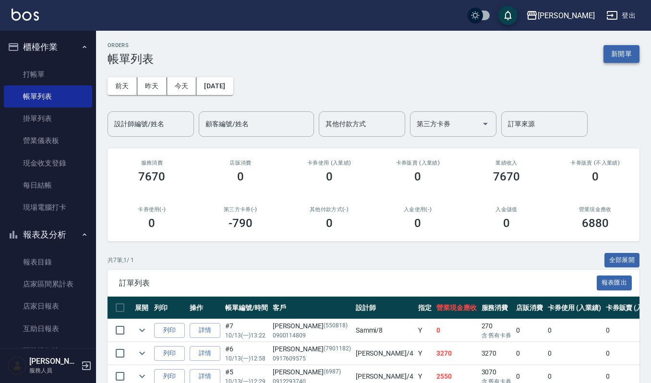
click at [623, 56] on button "新開單" at bounding box center [622, 54] width 36 height 18
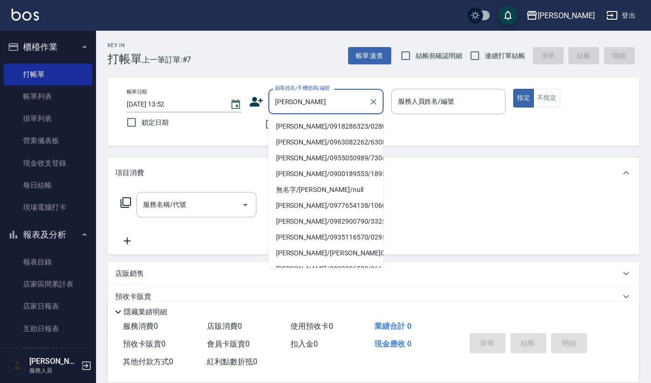
click at [323, 128] on li "[PERSON_NAME]/0918286323/02800" at bounding box center [325, 127] width 115 height 16
type input "[PERSON_NAME]/0918286323/02800"
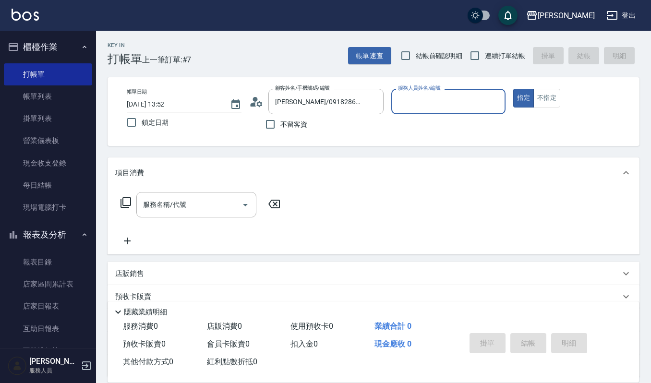
type input "Joalin-6"
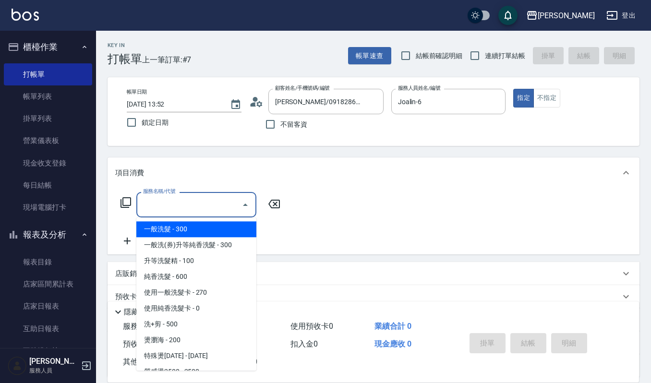
click at [212, 209] on input "服務名稱/代號" at bounding box center [189, 204] width 97 height 17
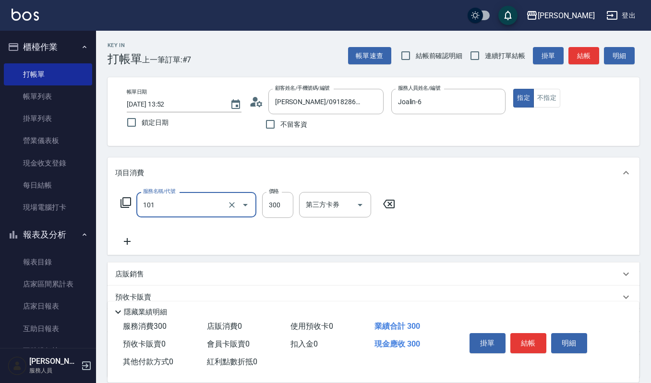
type input "一般洗髮(101)"
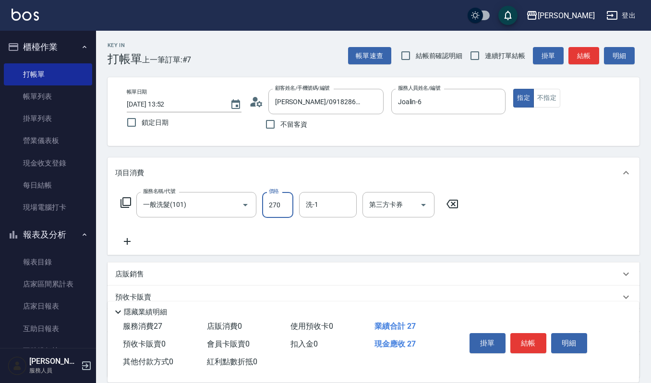
type input "270"
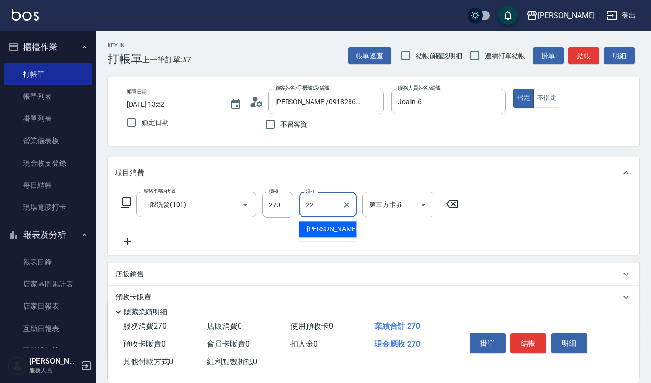
type input "宜芳-22"
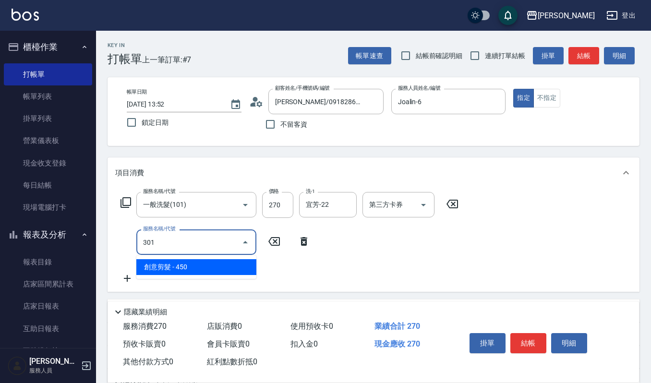
type input "創意剪髮(301)"
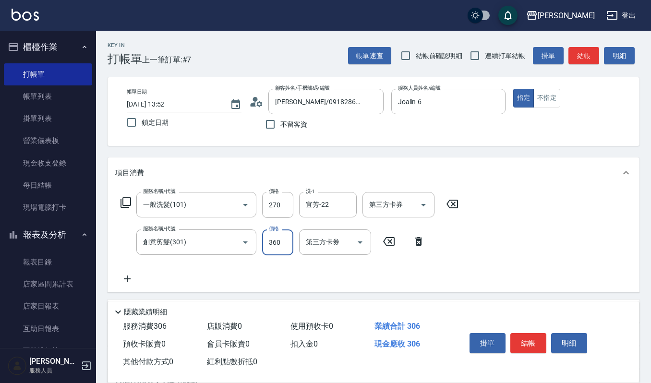
type input "360"
click at [538, 345] on button "結帳" at bounding box center [529, 343] width 36 height 20
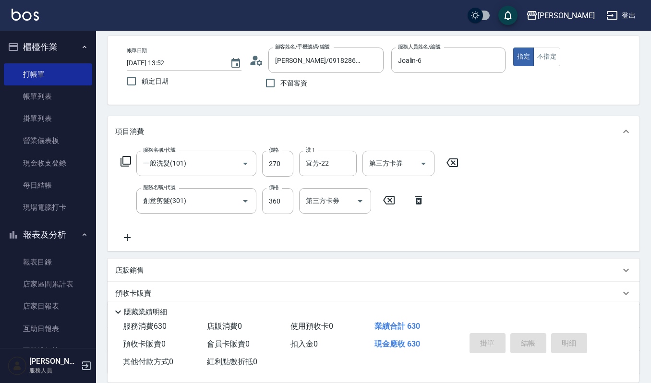
scroll to position [64, 0]
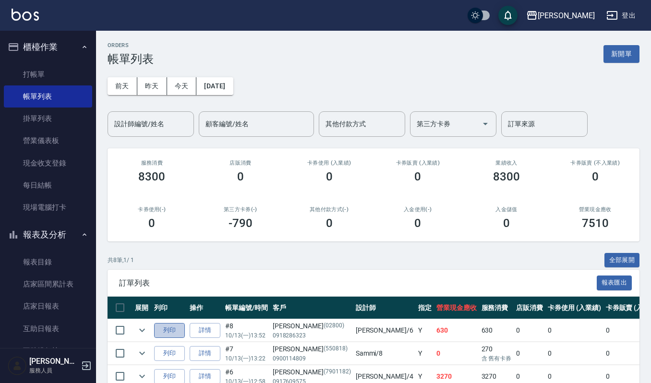
click at [173, 329] on button "列印" at bounding box center [169, 330] width 31 height 15
